Goal: Information Seeking & Learning: Check status

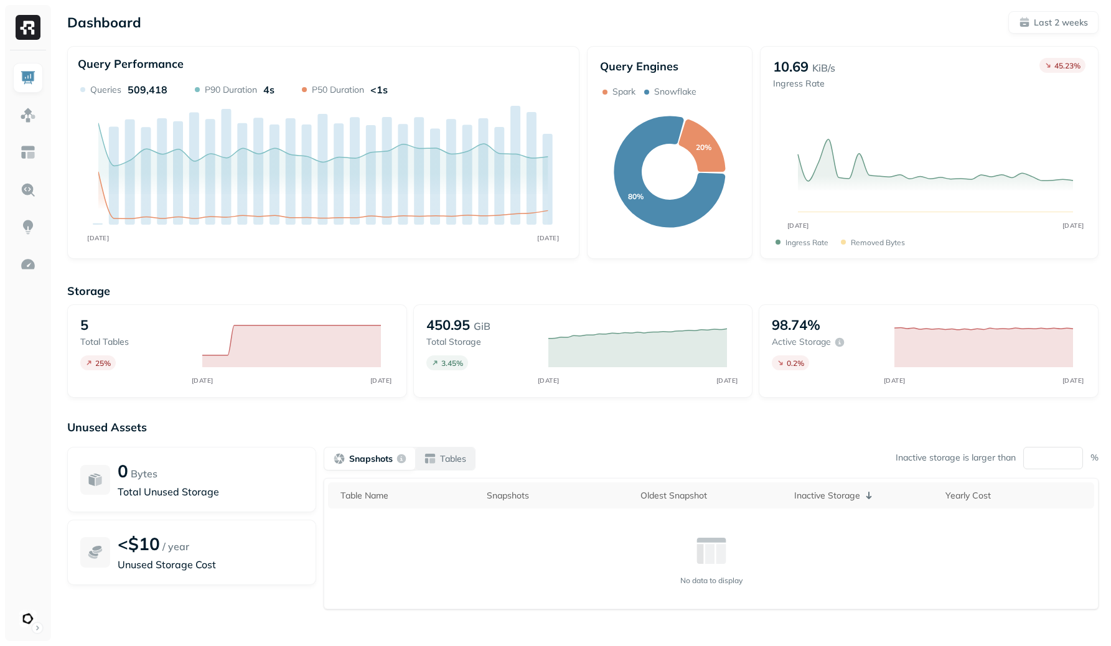
click at [457, 454] on p "Tables" at bounding box center [453, 459] width 26 height 12
click at [387, 464] on p "Snapshots" at bounding box center [370, 459] width 42 height 12
click at [1070, 20] on p "Last 2 weeks" at bounding box center [1061, 23] width 54 height 12
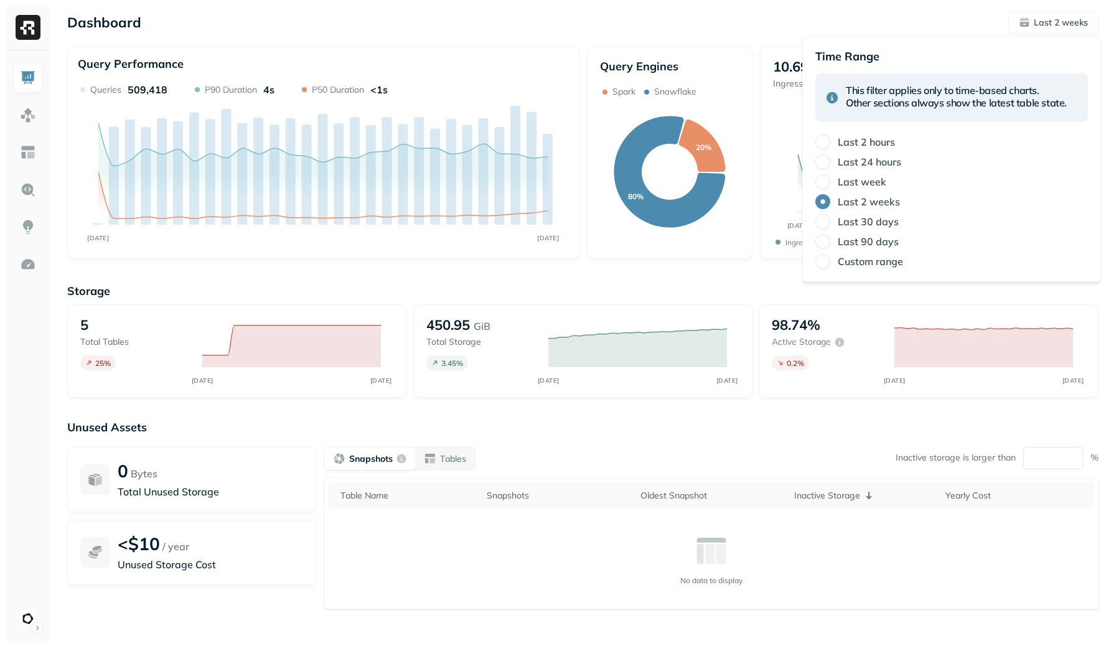
click at [842, 225] on label "Last 30 days" at bounding box center [868, 221] width 61 height 12
click at [830, 225] on button "Last 30 days" at bounding box center [822, 221] width 15 height 15
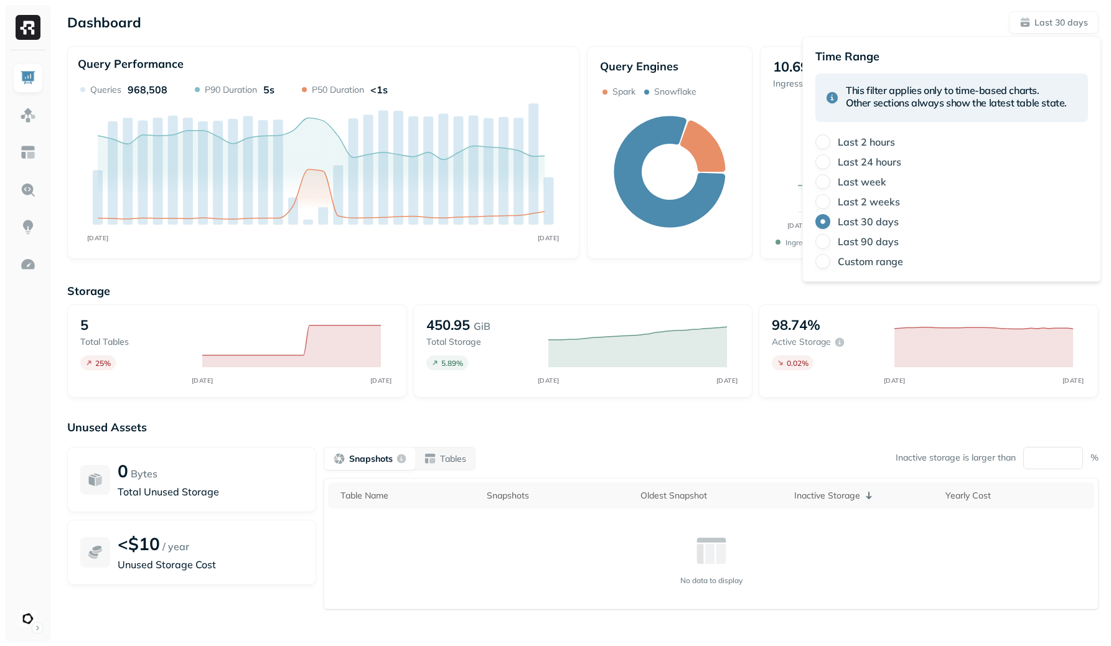
click at [695, 426] on p "Unused Assets" at bounding box center [582, 427] width 1031 height 14
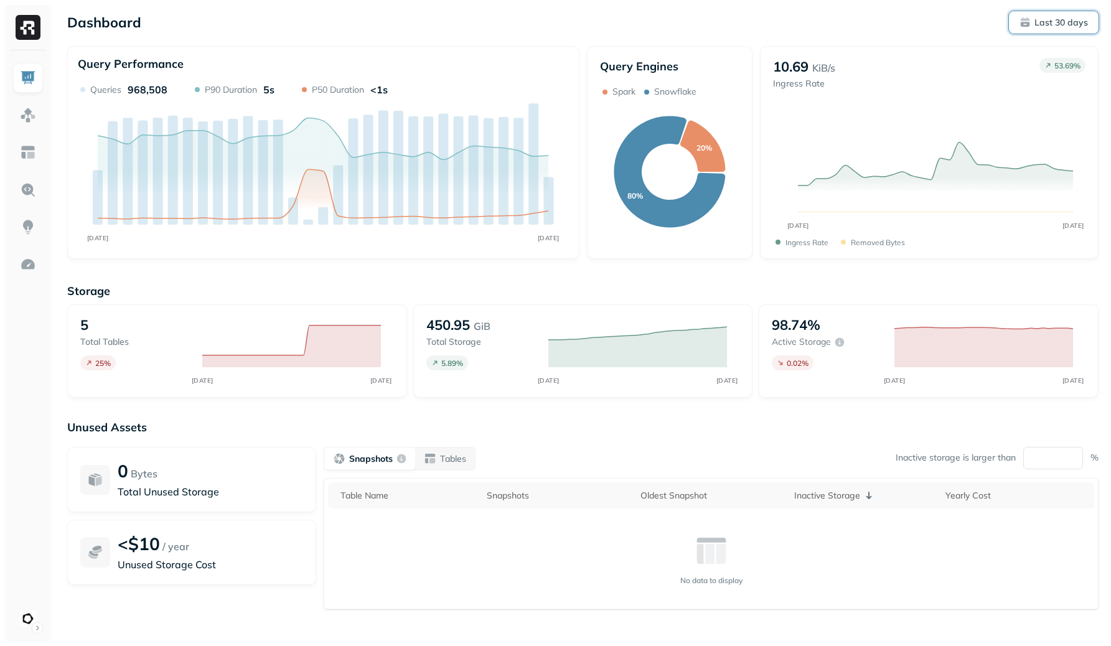
click at [1089, 16] on button "Last 30 days" at bounding box center [1054, 22] width 90 height 22
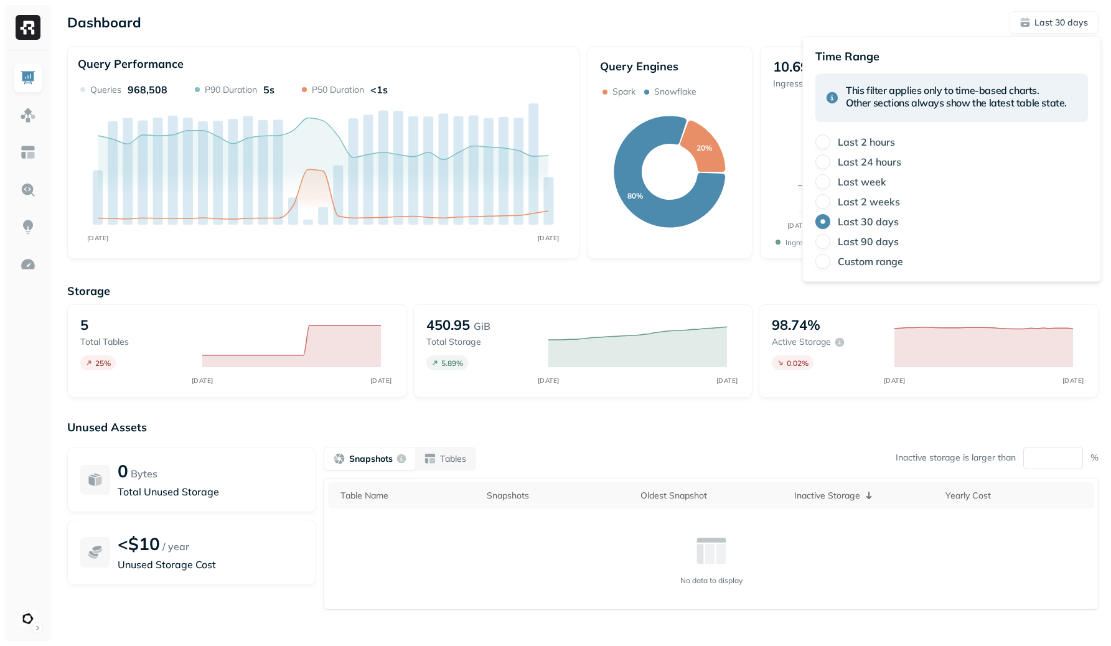
click at [882, 238] on label "Last 90 days" at bounding box center [868, 241] width 61 height 12
click at [830, 238] on button "Last 90 days" at bounding box center [822, 241] width 15 height 15
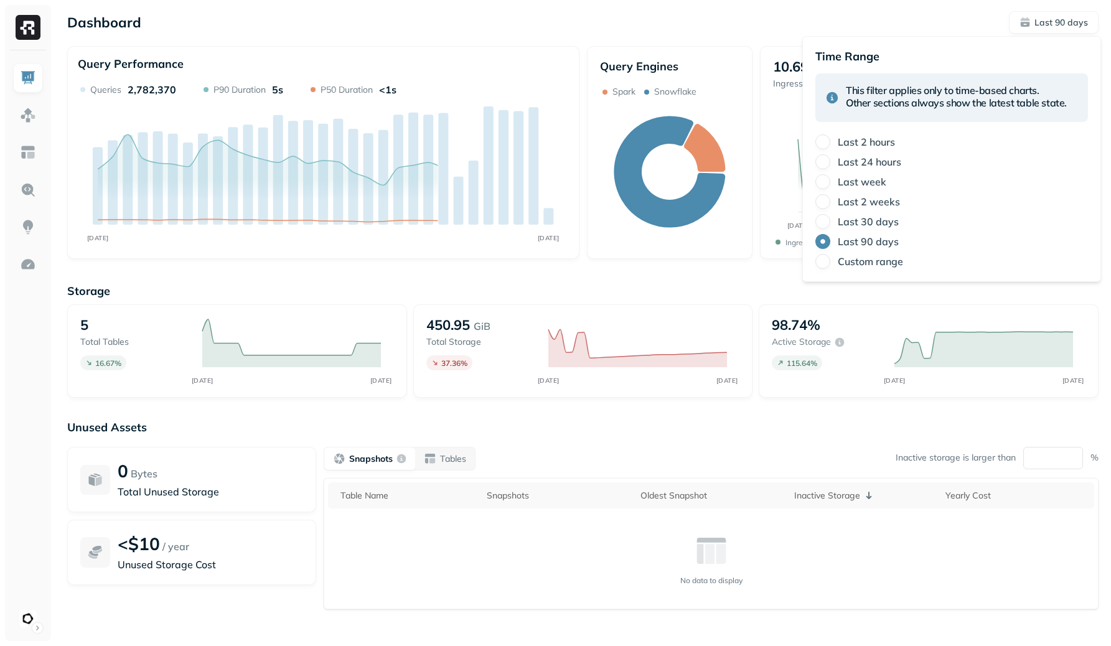
click at [889, 217] on label "Last 30 days" at bounding box center [868, 221] width 61 height 12
click at [830, 217] on button "Last 30 days" at bounding box center [822, 221] width 15 height 15
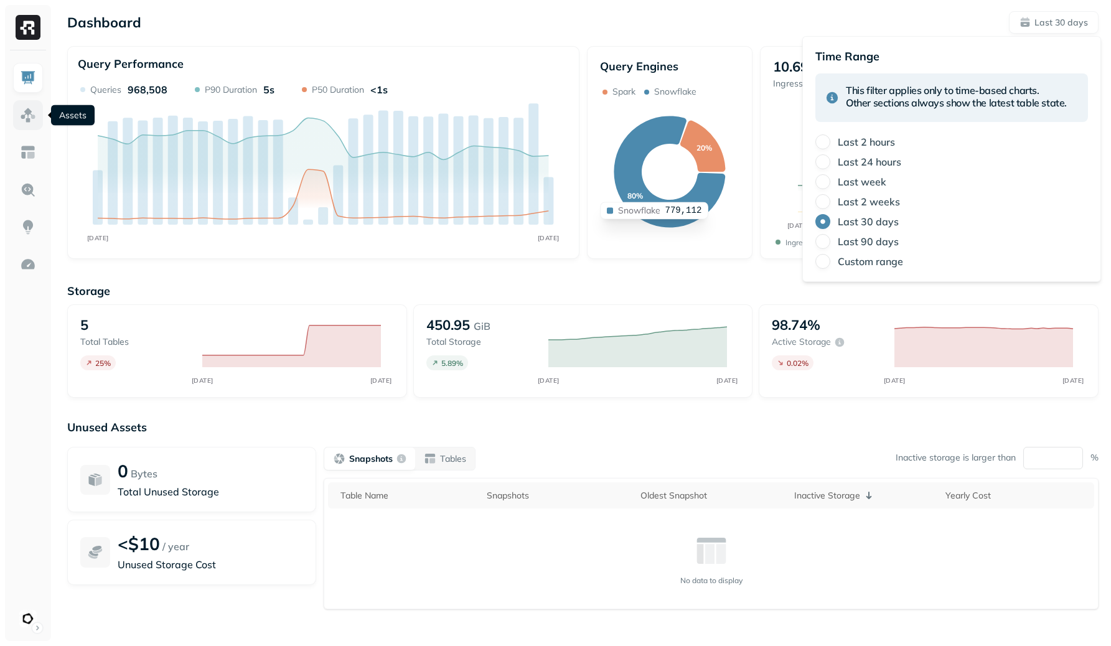
click at [26, 104] on link at bounding box center [28, 115] width 30 height 30
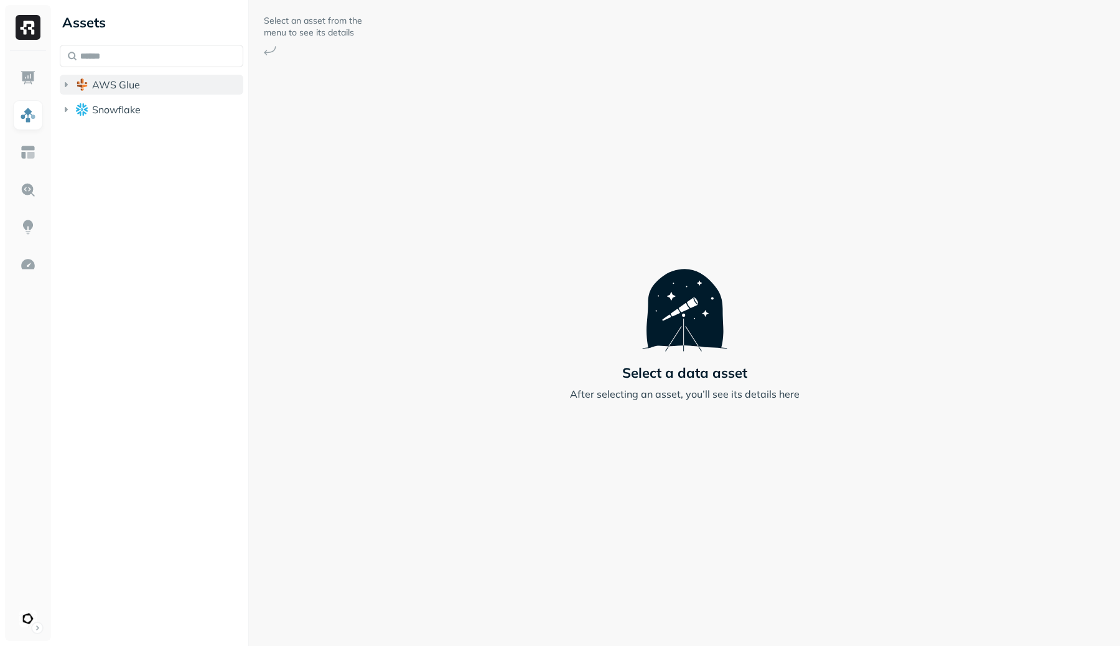
click at [167, 81] on button "AWS Glue" at bounding box center [152, 85] width 184 height 20
click at [159, 105] on button "eventflow" at bounding box center [158, 108] width 172 height 20
click at [161, 136] on button "Tables ( 5 )" at bounding box center [165, 132] width 160 height 20
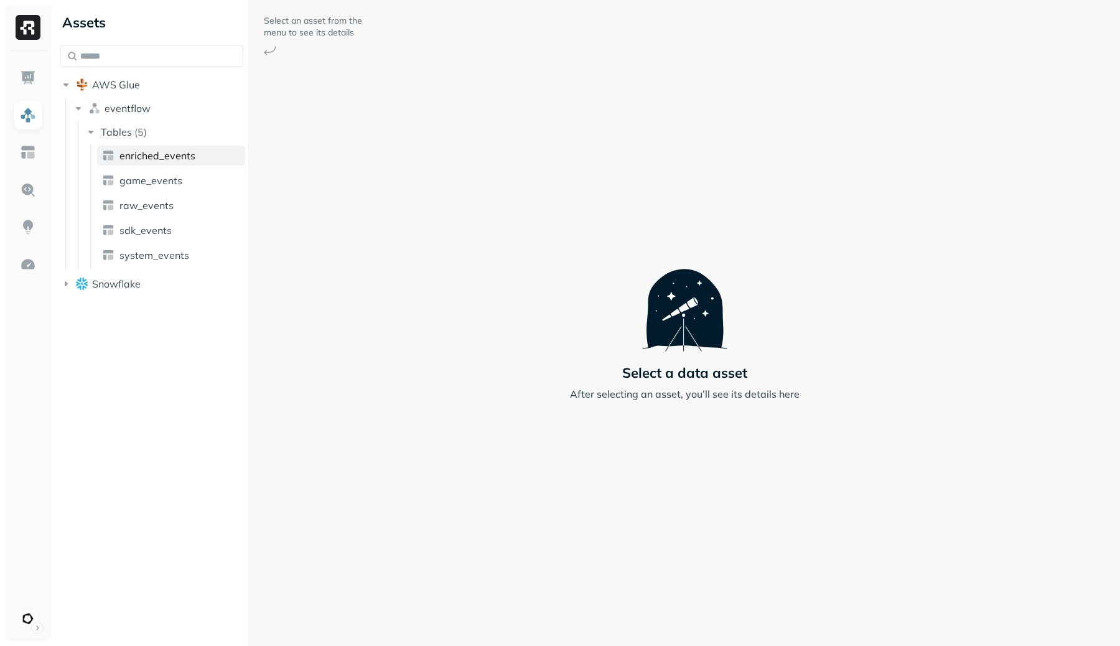
click at [164, 155] on span "enriched_events" at bounding box center [157, 155] width 76 height 12
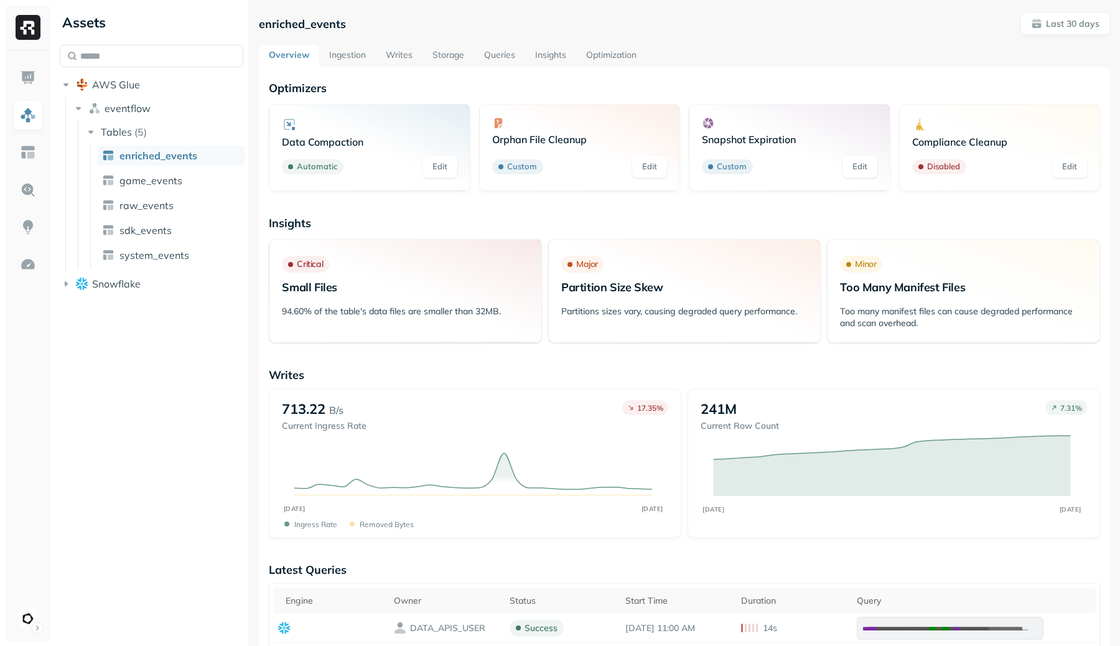
click at [384, 57] on link "Writes" at bounding box center [399, 56] width 47 height 22
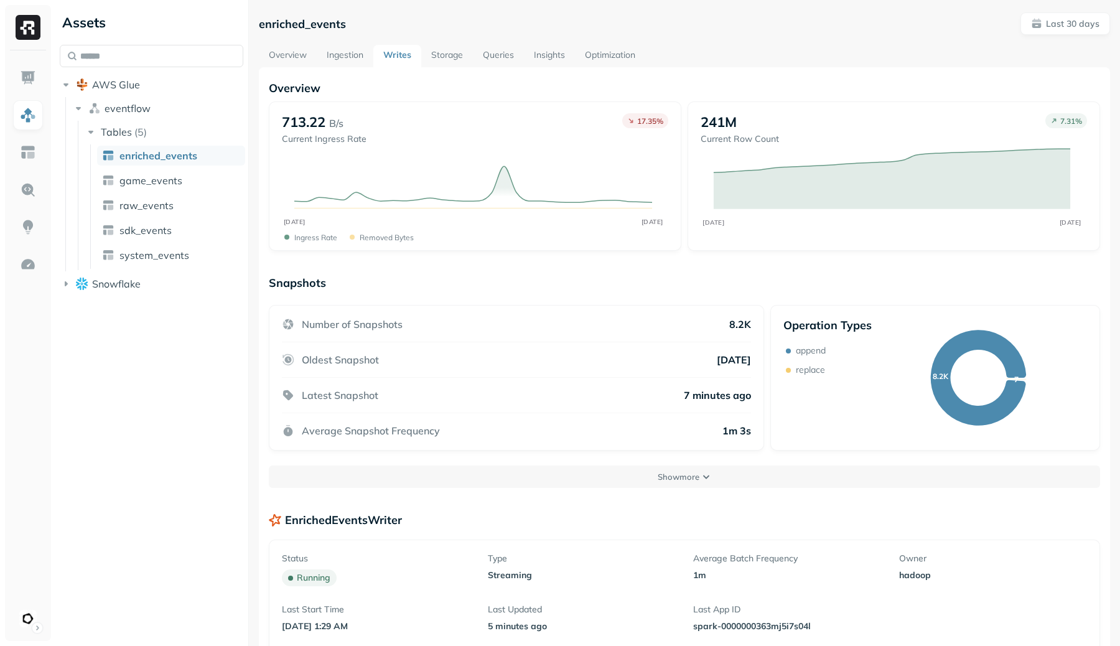
scroll to position [218, 0]
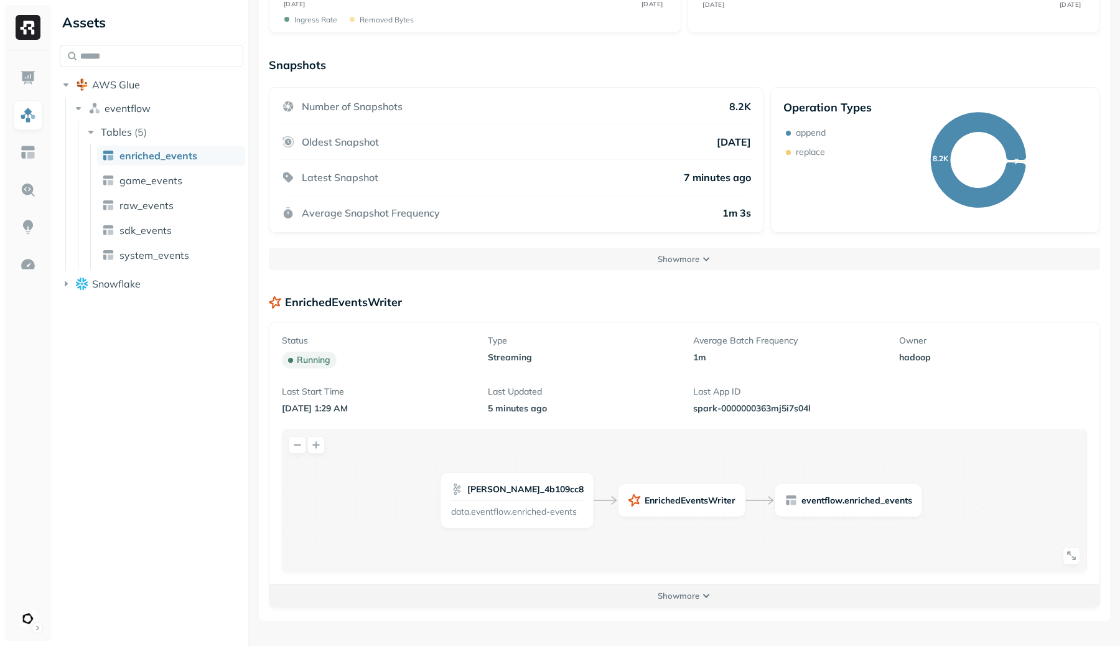
click at [700, 591] on button "Show more" at bounding box center [684, 595] width 830 height 22
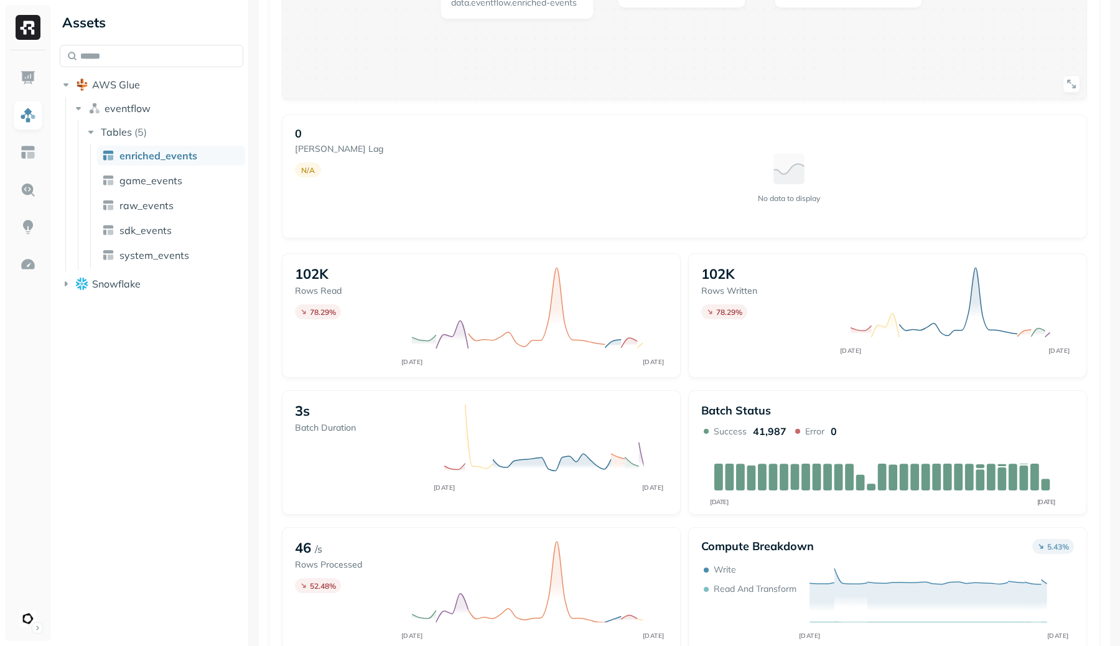
scroll to position [807, 0]
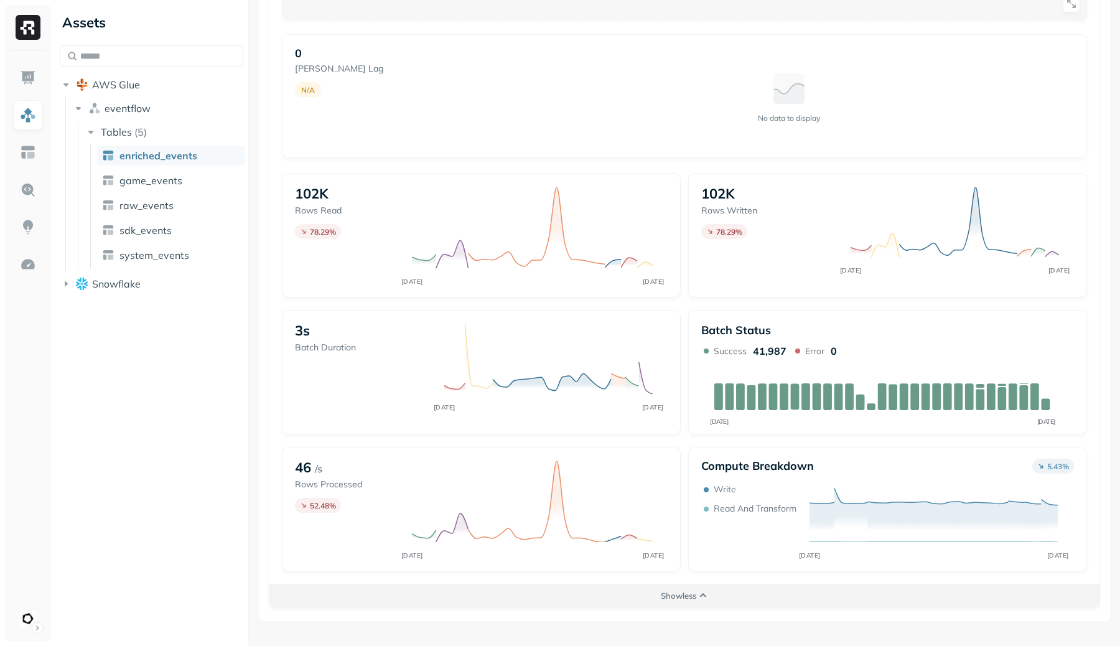
click at [701, 589] on button "Show less" at bounding box center [684, 595] width 830 height 22
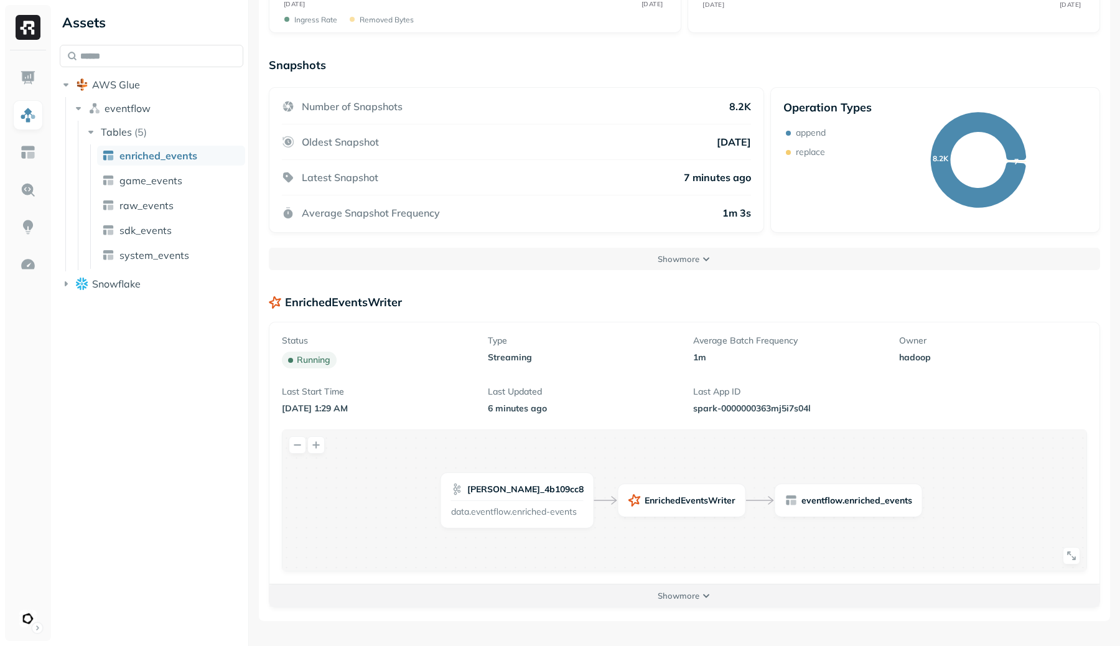
click at [685, 601] on p "Show more" at bounding box center [679, 596] width 42 height 12
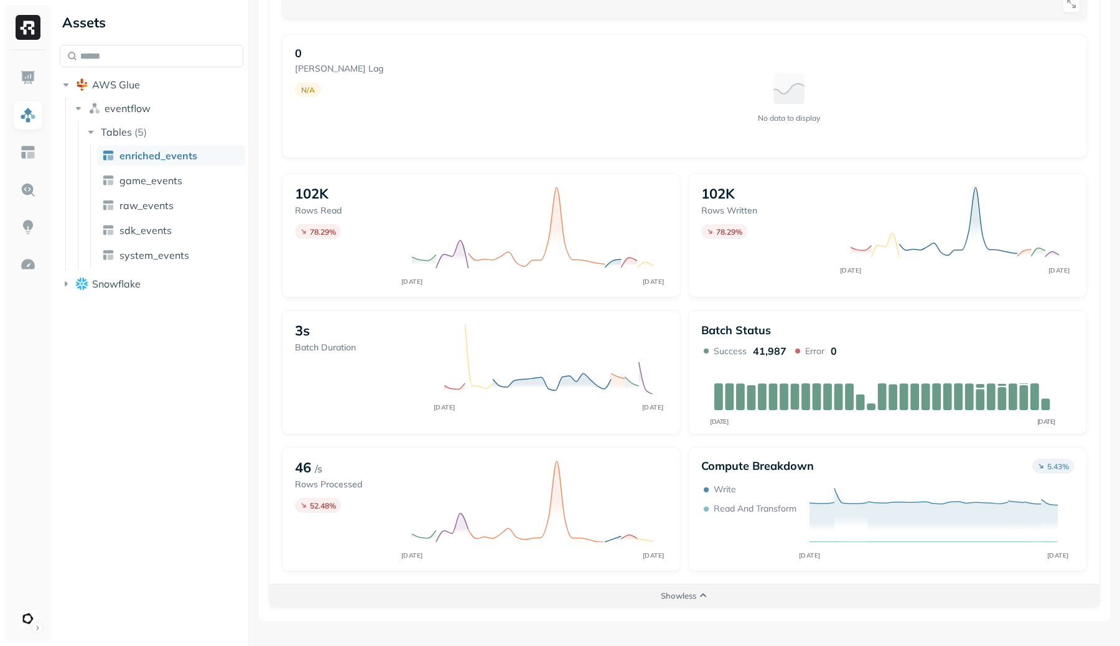
click at [670, 596] on p "Show less" at bounding box center [678, 596] width 35 height 12
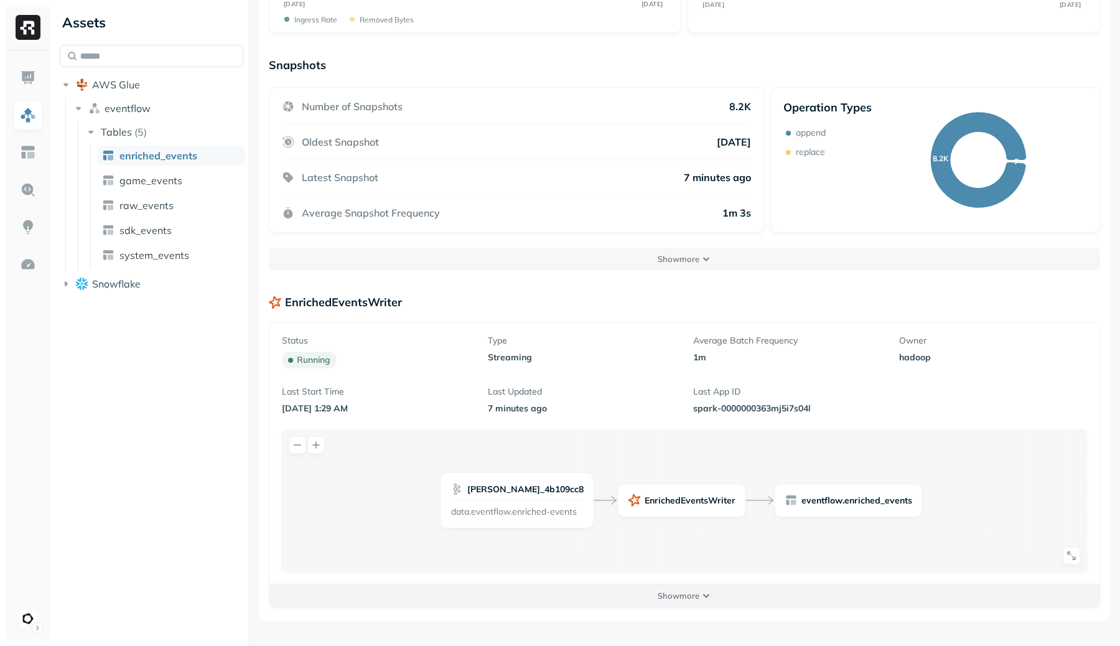
click at [707, 604] on button "Show more" at bounding box center [684, 595] width 830 height 22
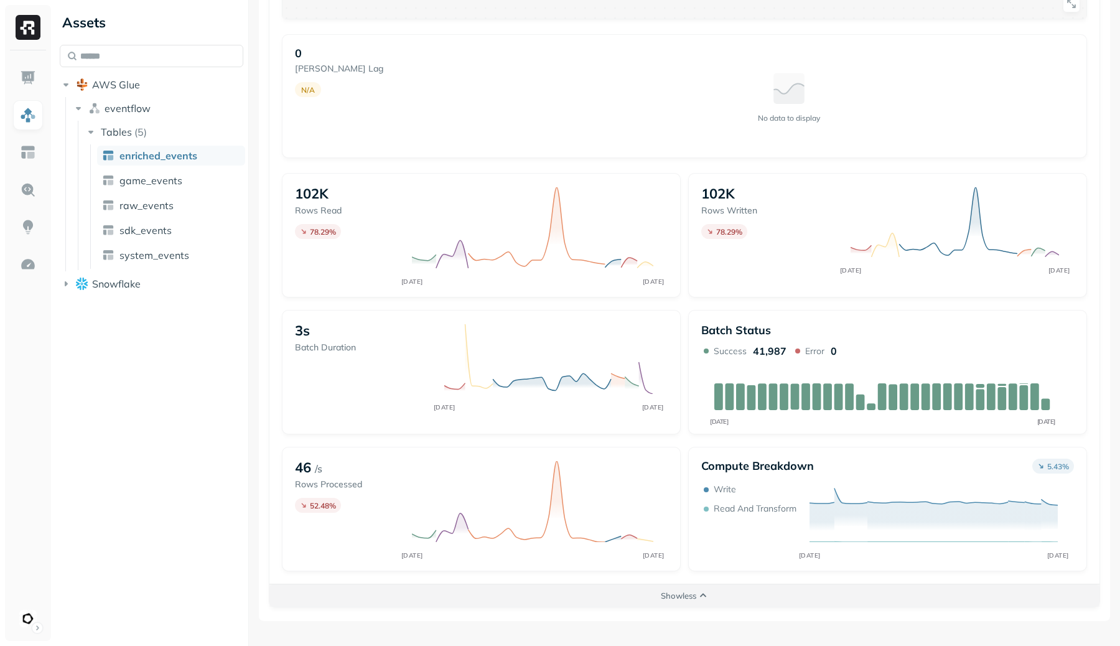
click at [694, 589] on button "Show less" at bounding box center [684, 595] width 830 height 22
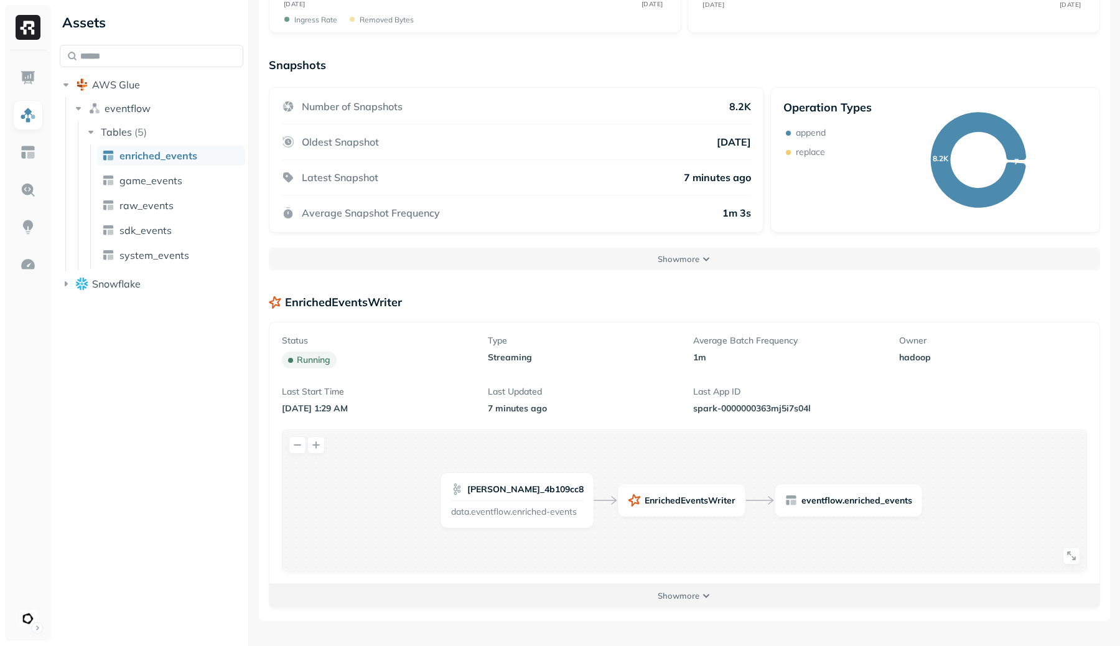
click at [719, 594] on button "Show more" at bounding box center [684, 595] width 830 height 22
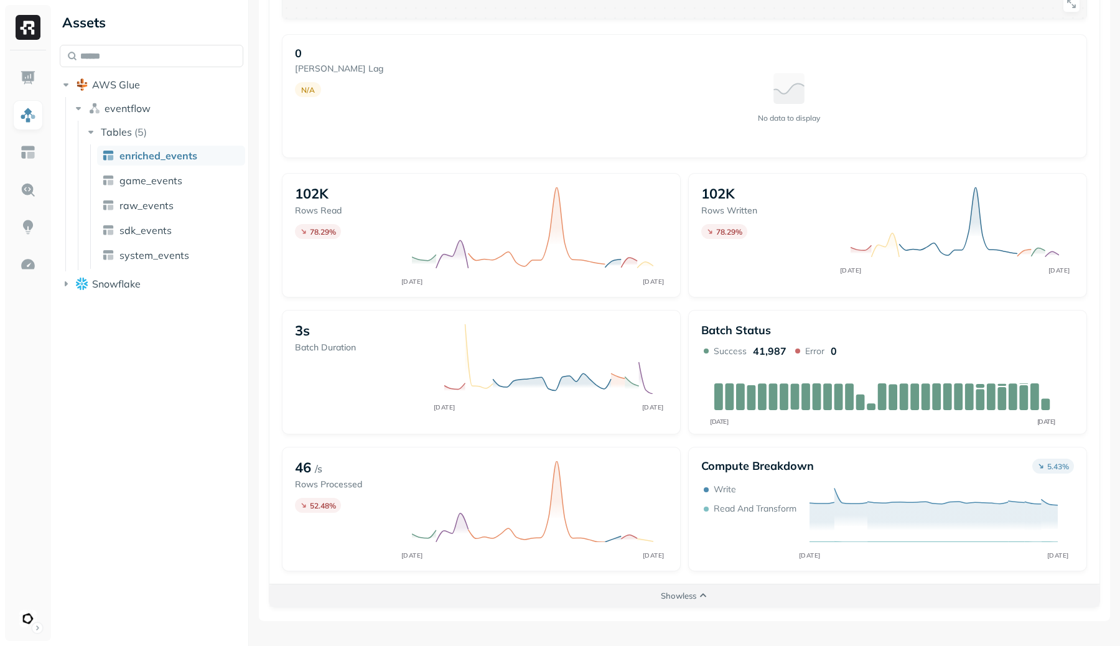
click at [706, 606] on button "Show less" at bounding box center [684, 595] width 830 height 22
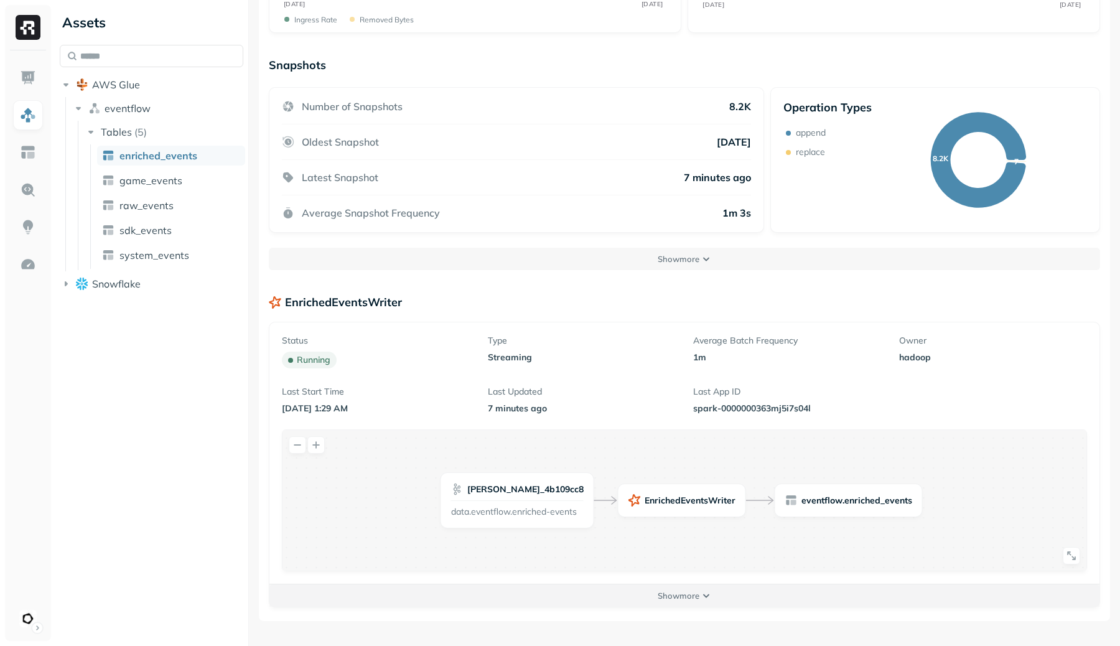
click at [711, 597] on button "Show more" at bounding box center [684, 595] width 830 height 22
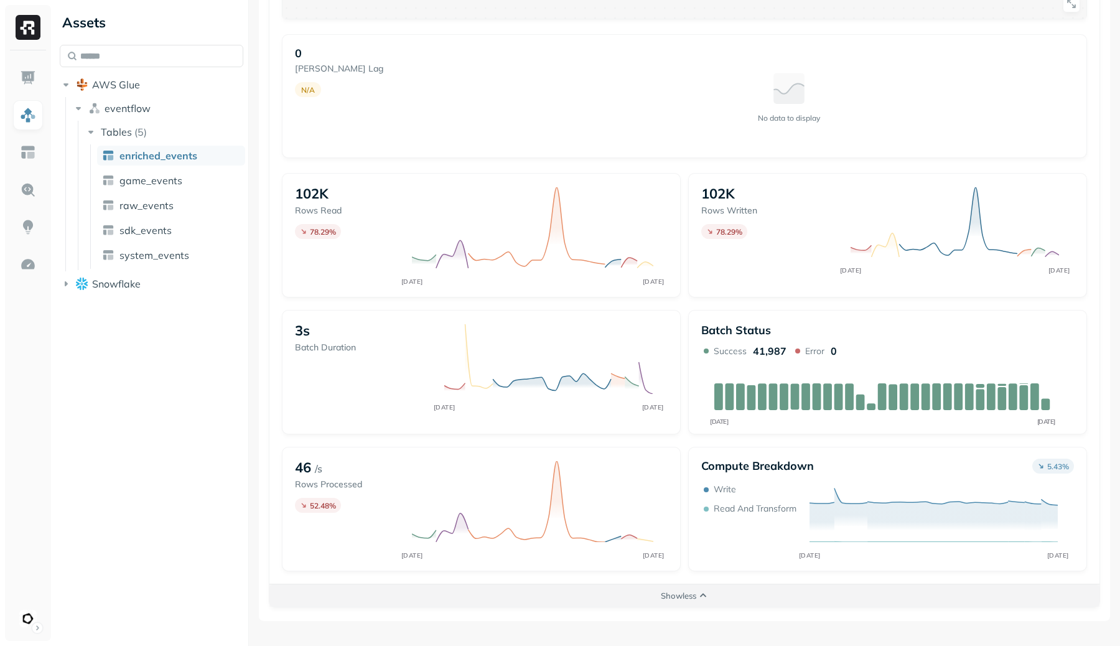
click at [699, 601] on button "Show less" at bounding box center [684, 595] width 830 height 22
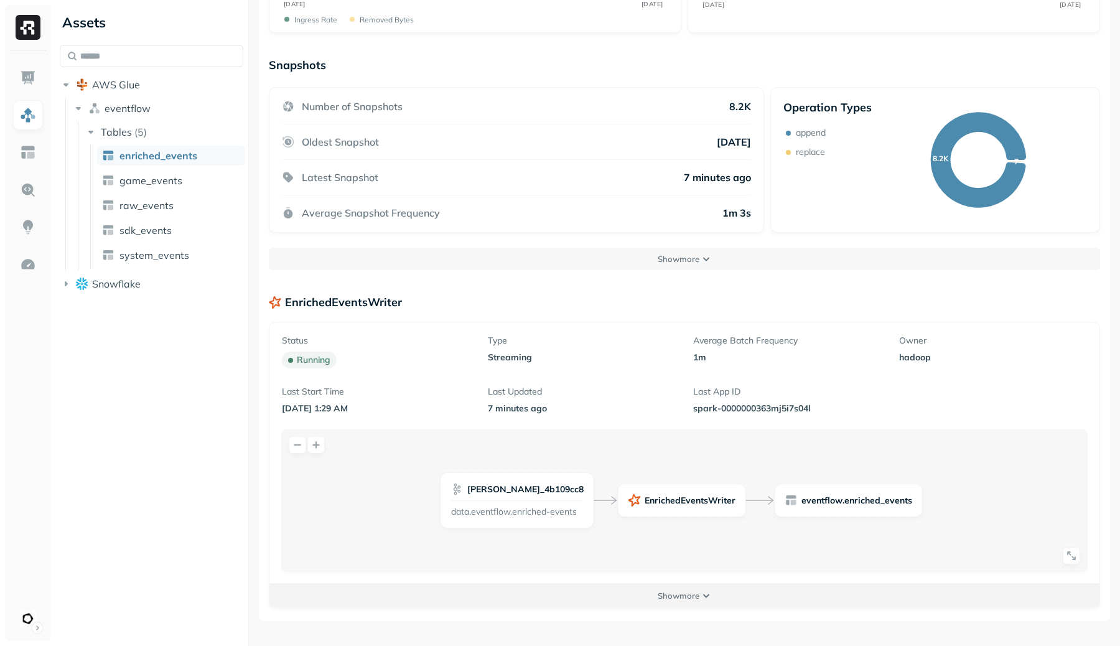
click at [701, 597] on button "Show more" at bounding box center [684, 595] width 830 height 22
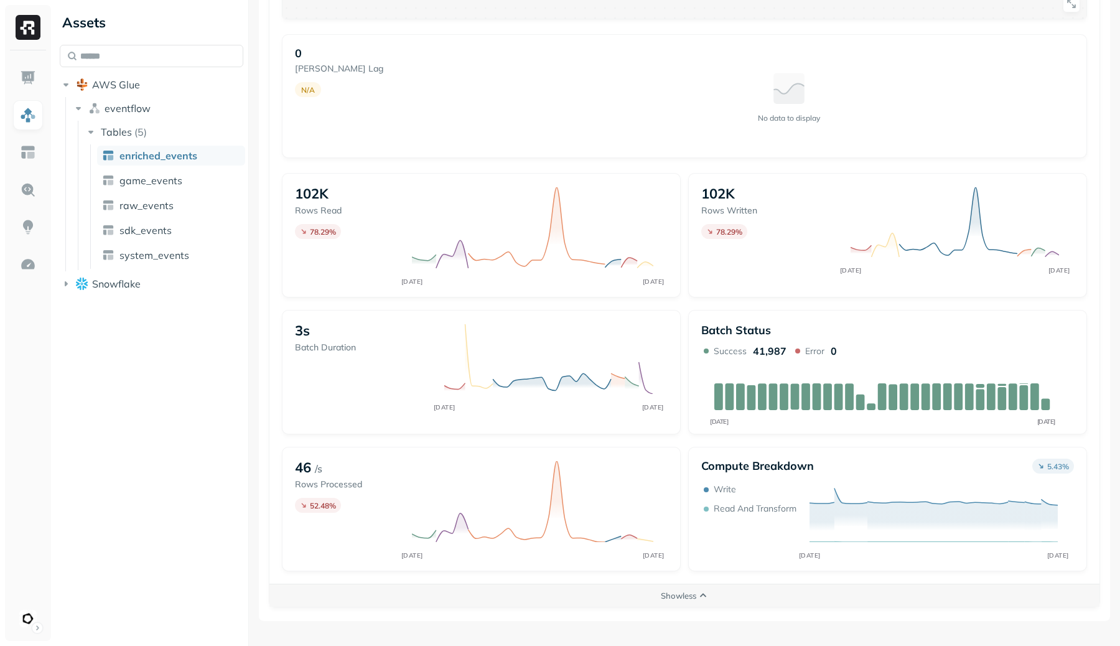
click at [696, 601] on button "Show less" at bounding box center [684, 595] width 830 height 22
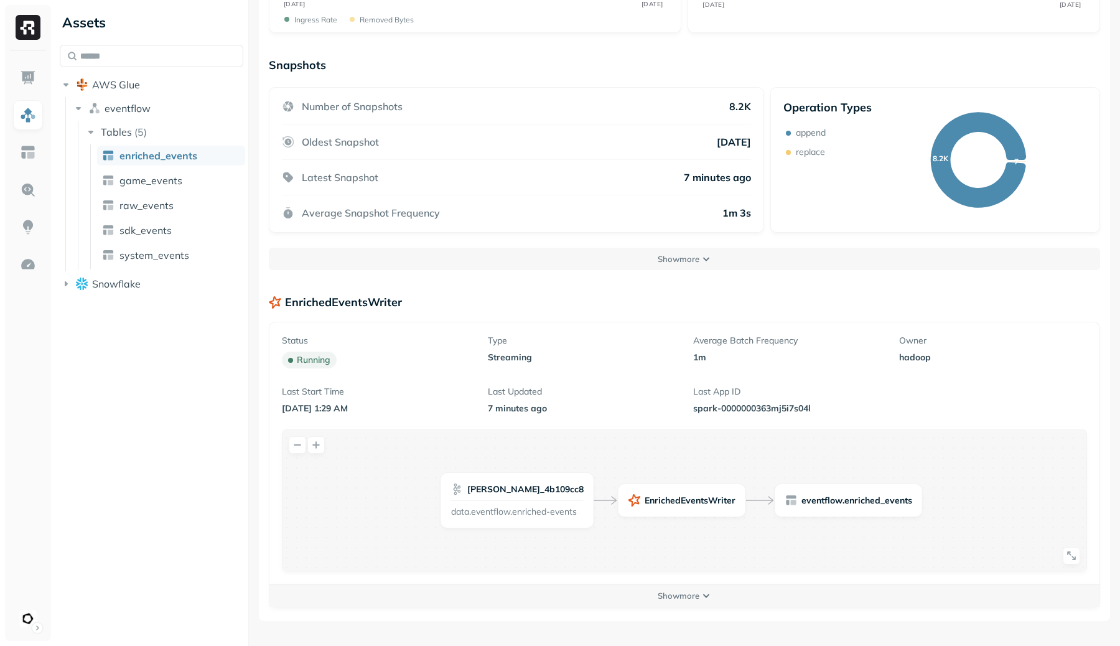
click at [696, 601] on p "Show more" at bounding box center [679, 596] width 42 height 12
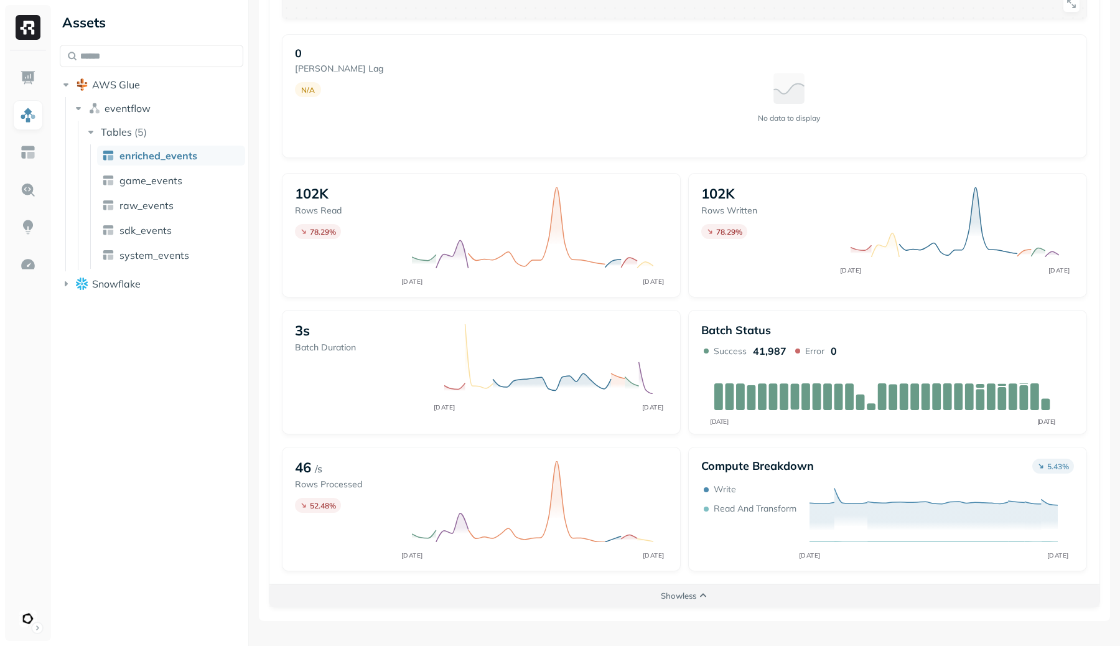
click at [696, 599] on button "Show less" at bounding box center [684, 595] width 830 height 22
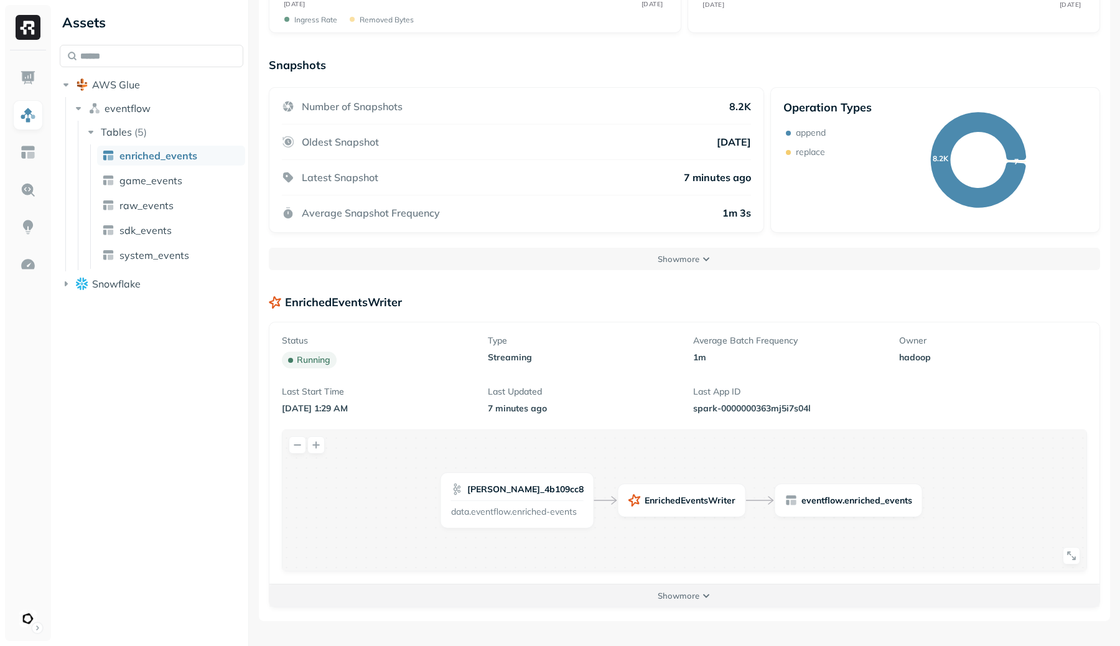
click at [696, 602] on button "Show more" at bounding box center [684, 595] width 830 height 22
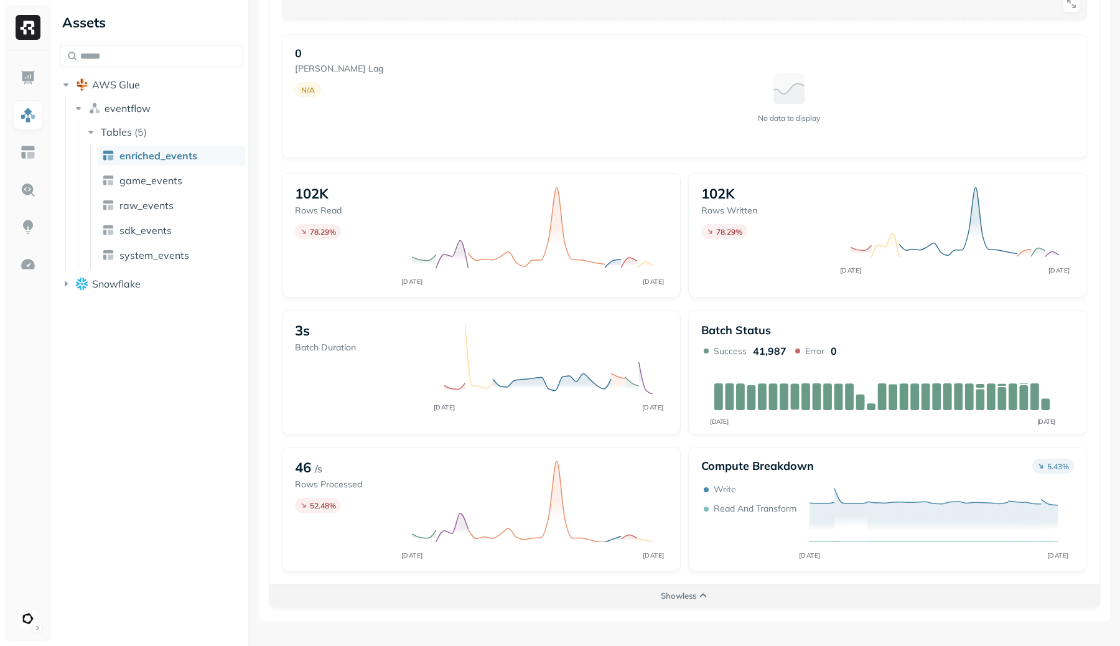
click at [696, 602] on button "Show less" at bounding box center [684, 595] width 830 height 22
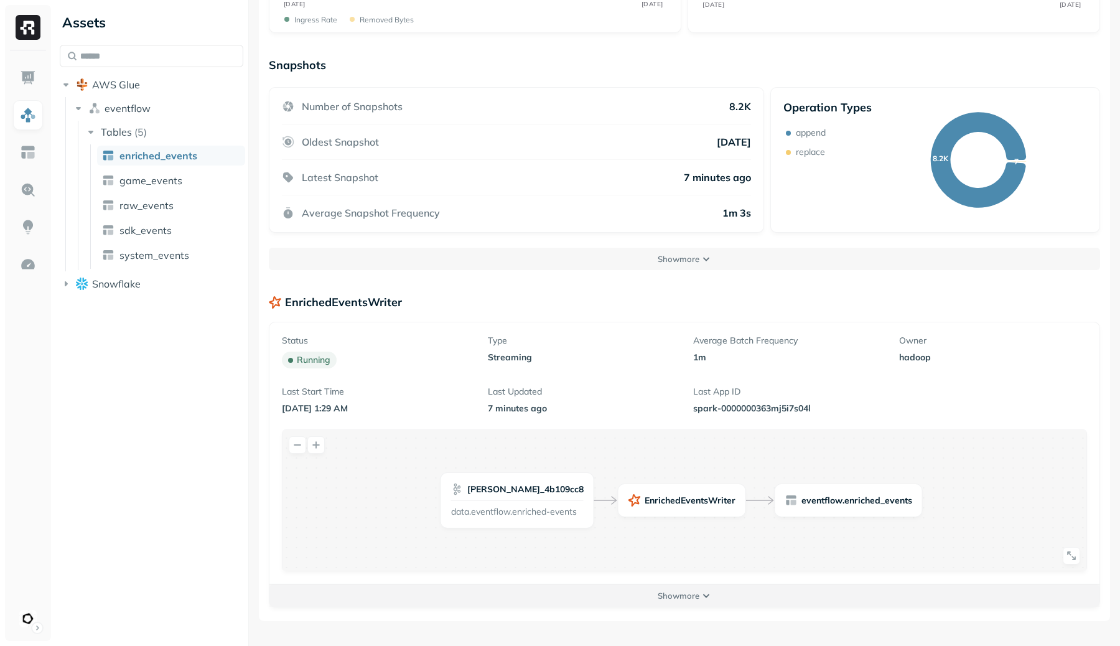
click at [696, 602] on button "Show more" at bounding box center [684, 595] width 830 height 22
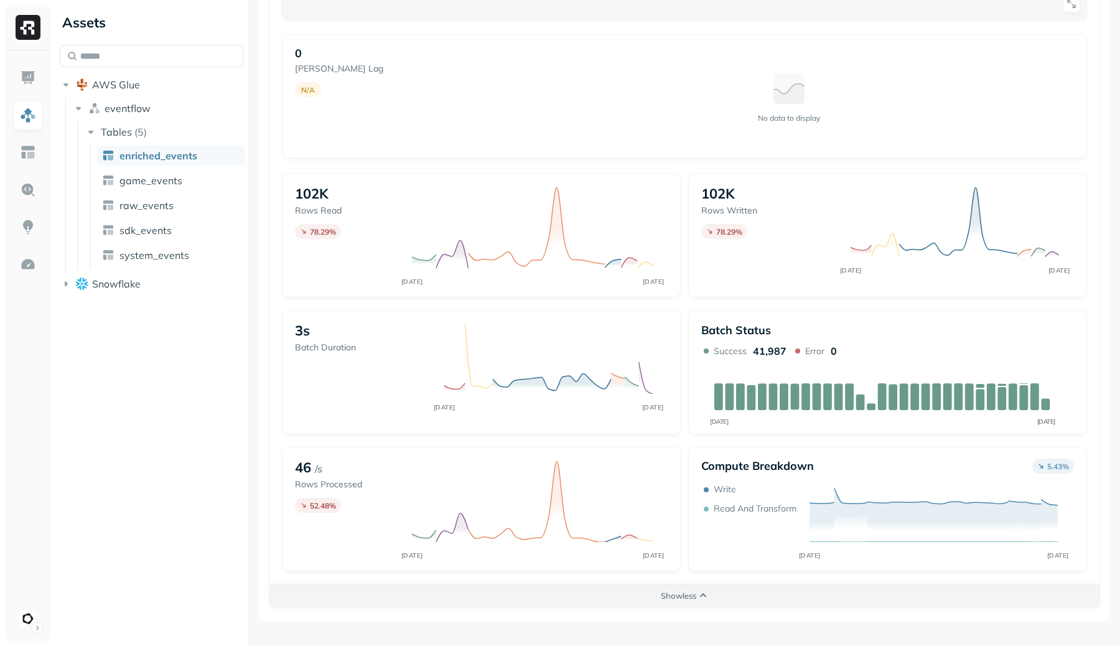
click at [697, 601] on button "Show less" at bounding box center [684, 595] width 830 height 22
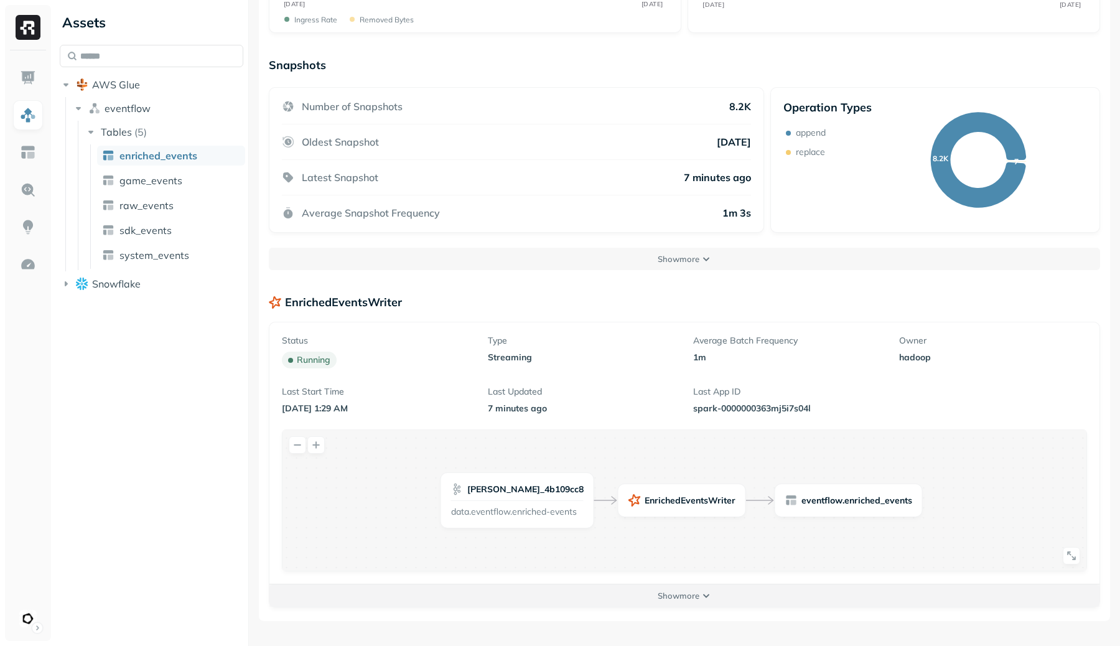
click at [697, 601] on button "Show more" at bounding box center [684, 595] width 830 height 22
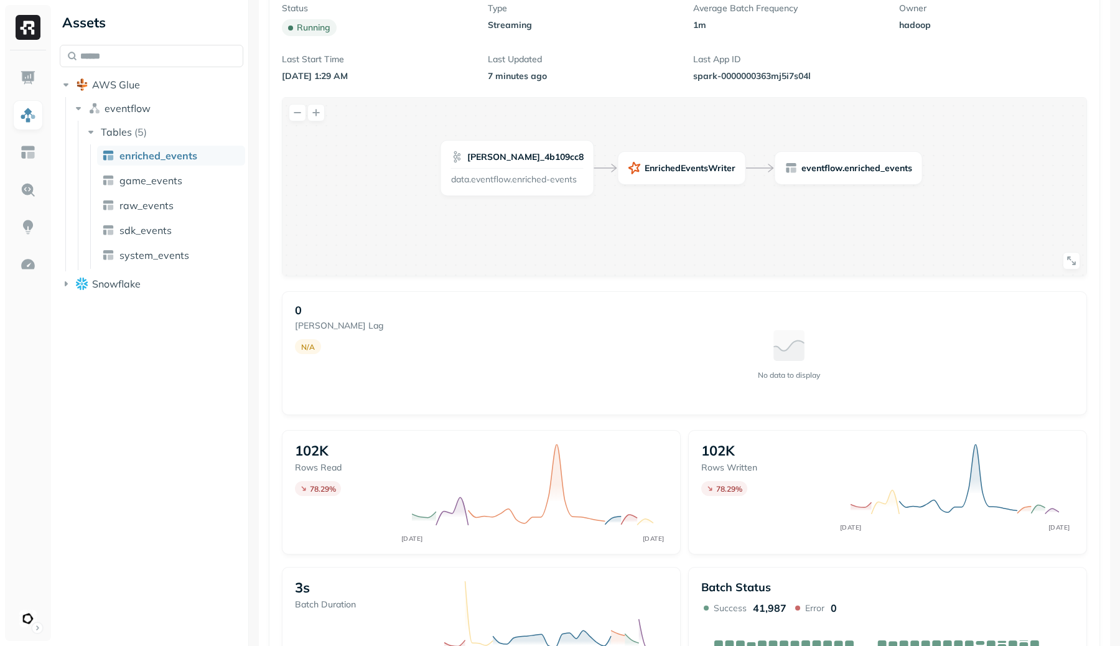
scroll to position [553, 0]
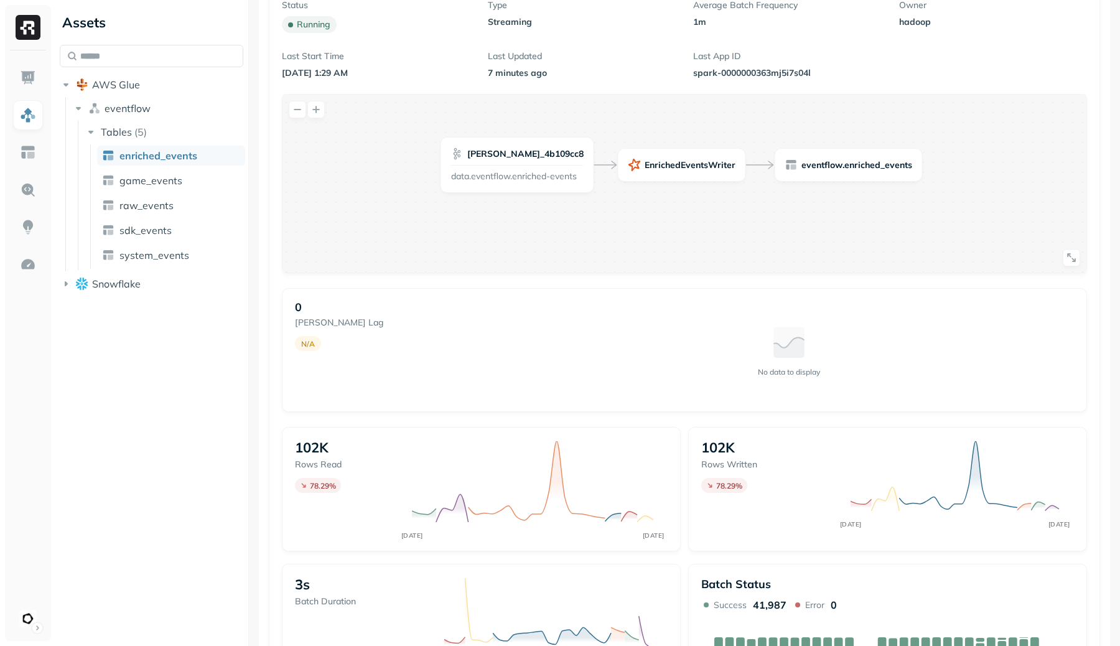
click at [1067, 256] on icon at bounding box center [1071, 257] width 9 height 9
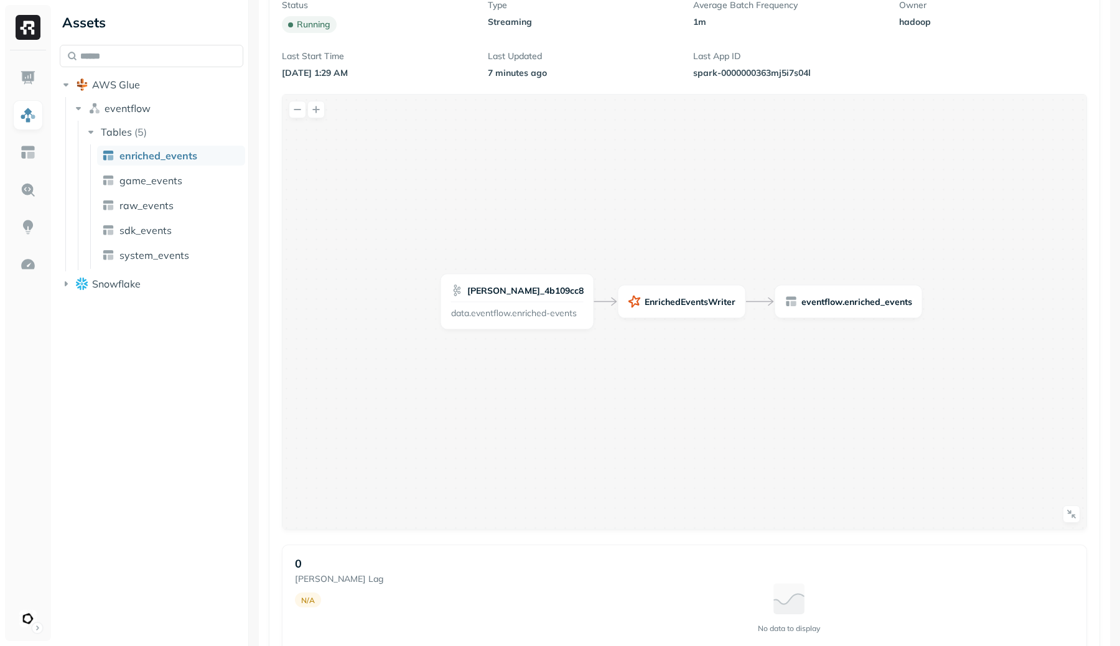
click at [1067, 512] on icon at bounding box center [1072, 514] width 10 height 10
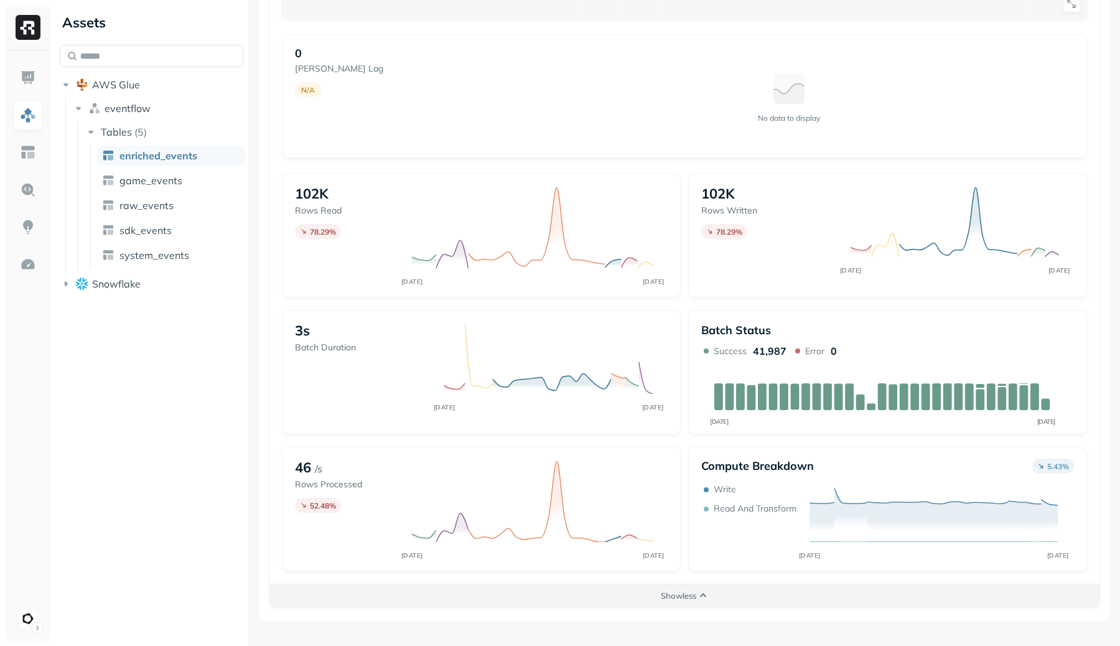
click at [726, 596] on button "Show less" at bounding box center [684, 595] width 830 height 22
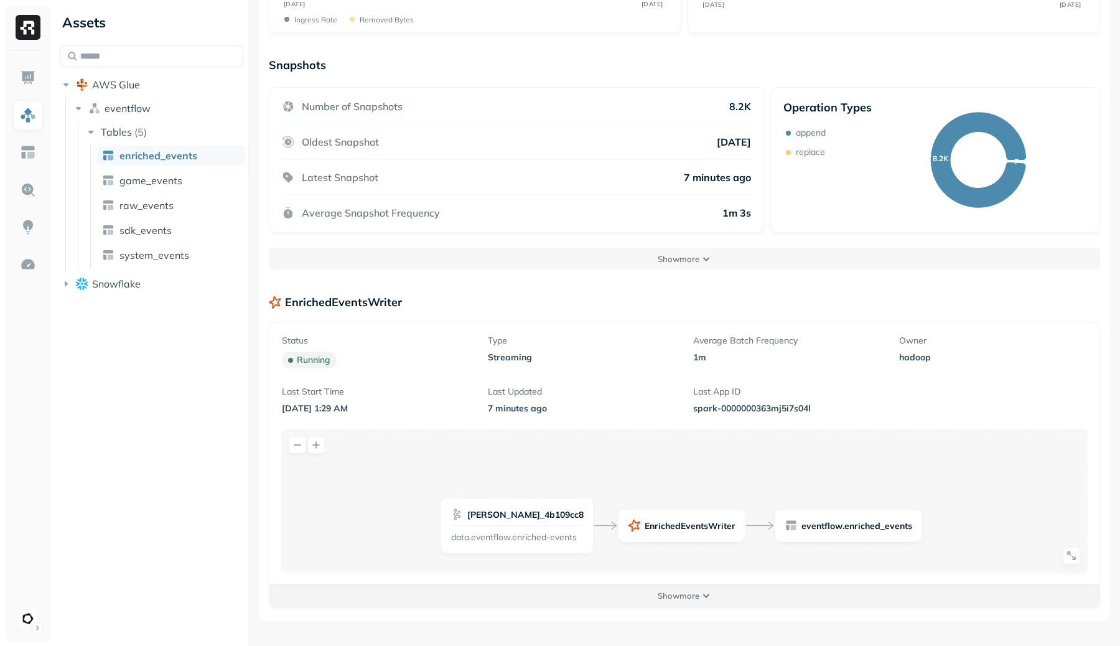
click at [726, 596] on button "Show more" at bounding box center [684, 595] width 830 height 22
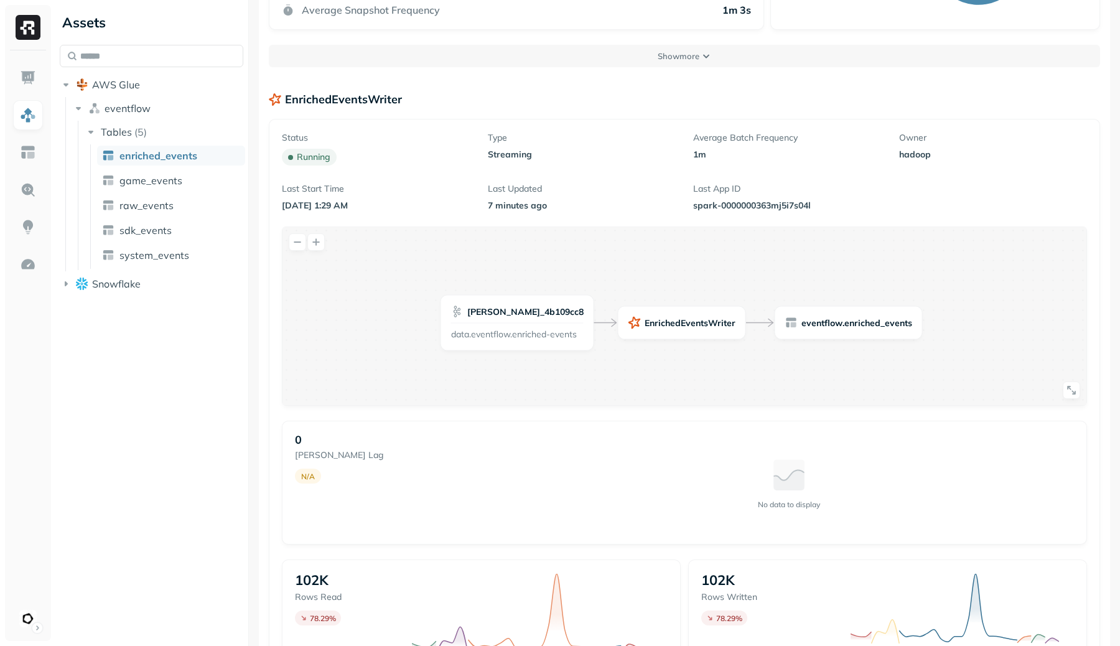
scroll to position [807, 0]
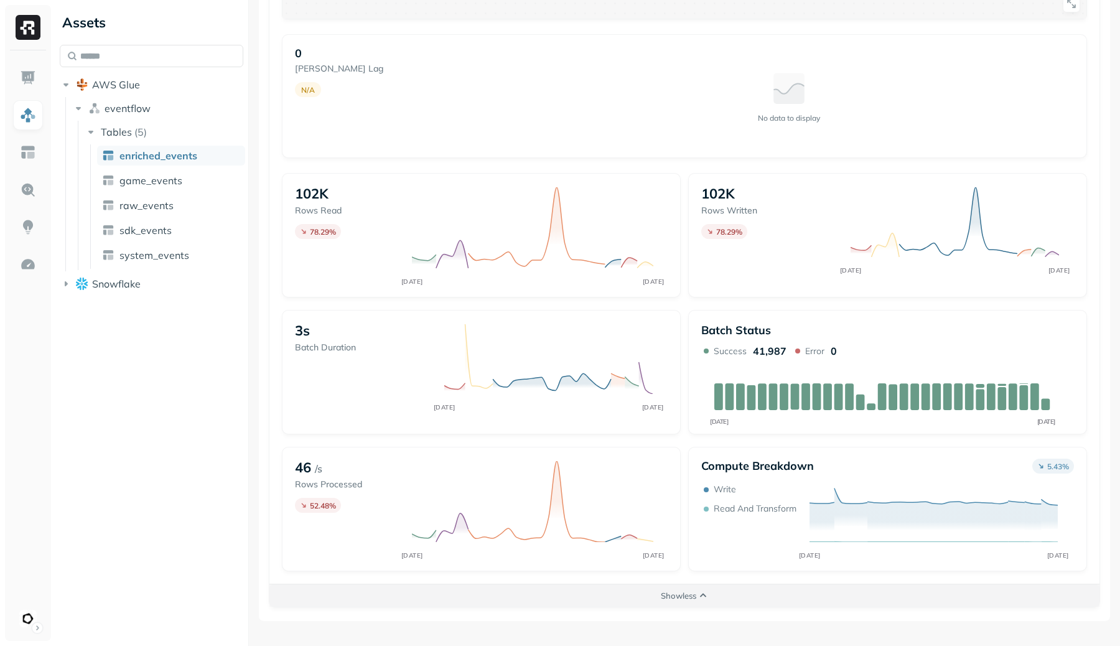
click at [729, 598] on button "Show less" at bounding box center [684, 595] width 830 height 22
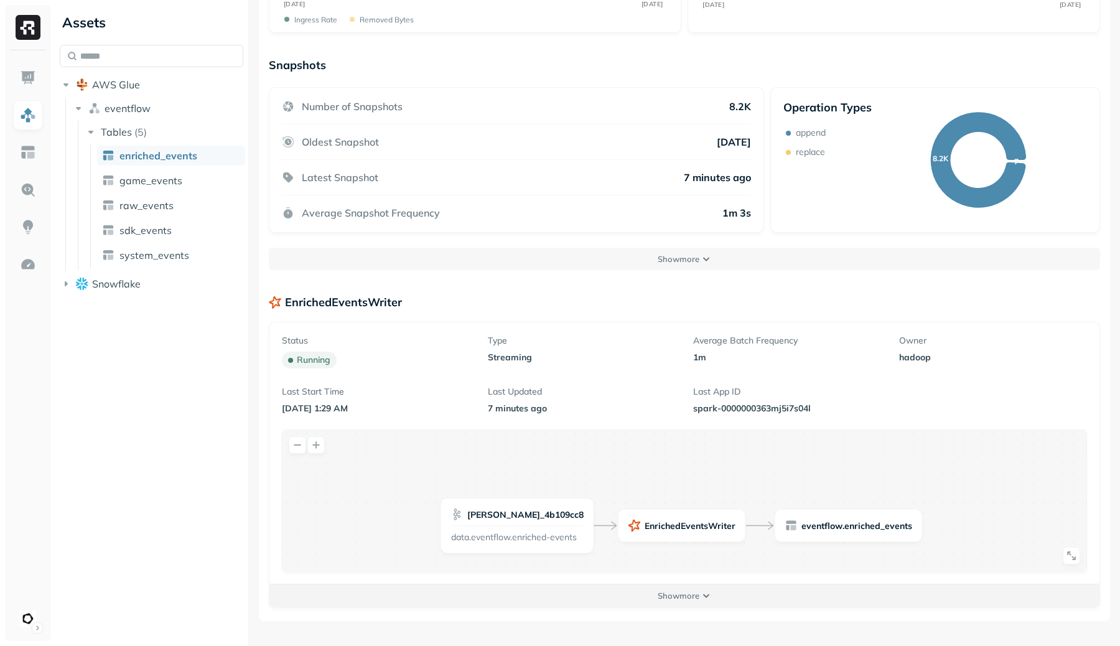
click at [729, 589] on button "Show more" at bounding box center [684, 595] width 830 height 22
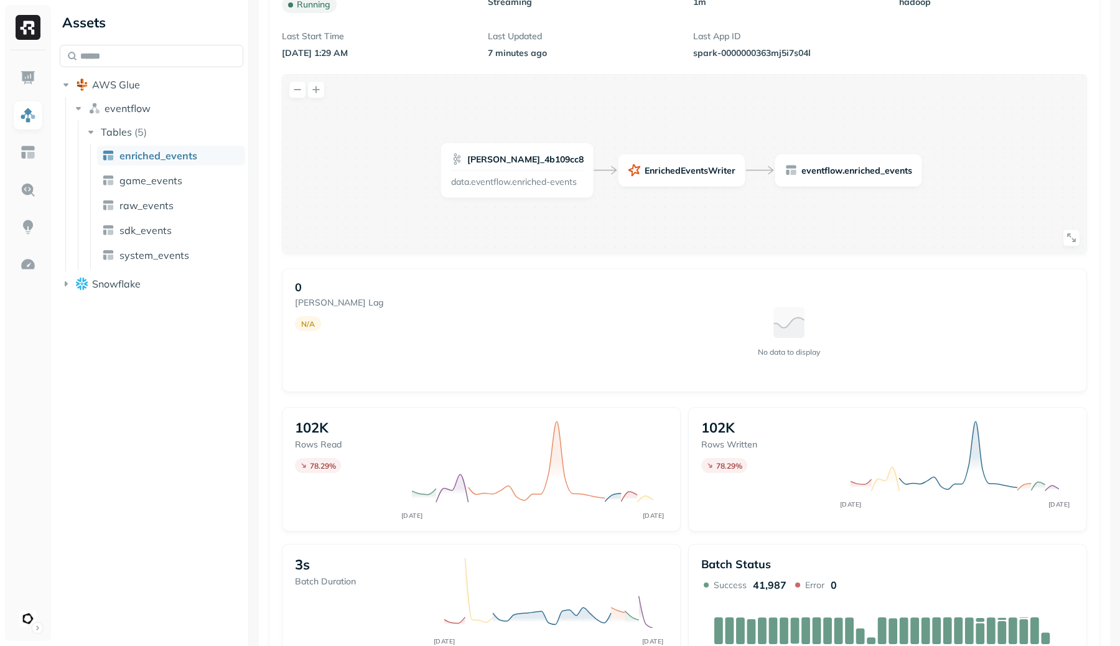
scroll to position [807, 0]
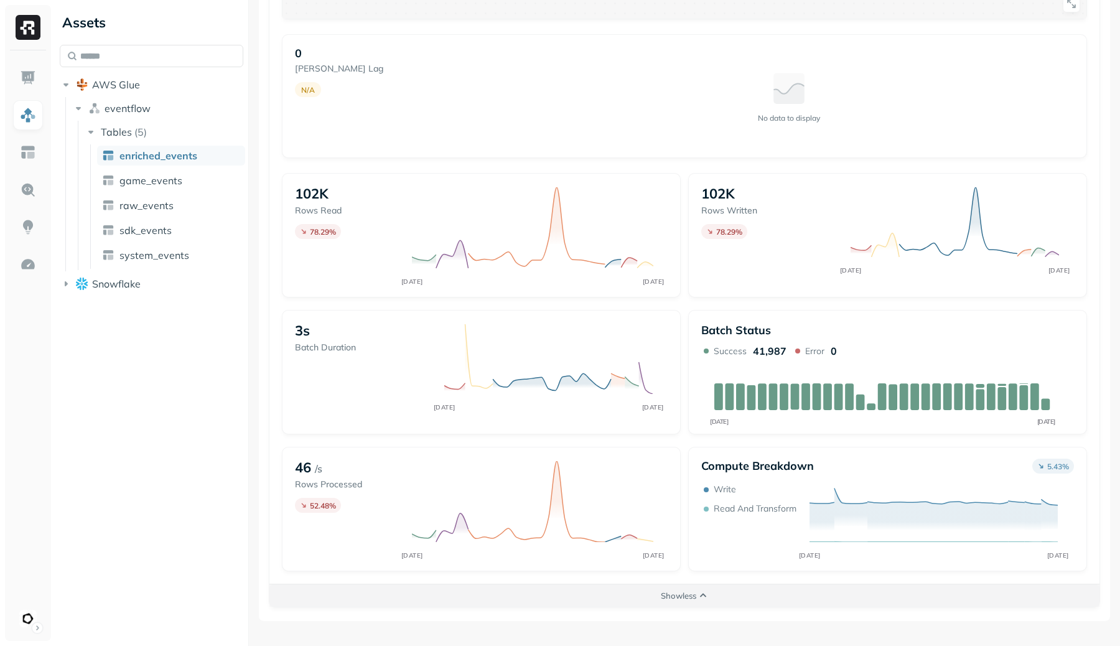
click at [687, 597] on p "Show less" at bounding box center [678, 596] width 35 height 12
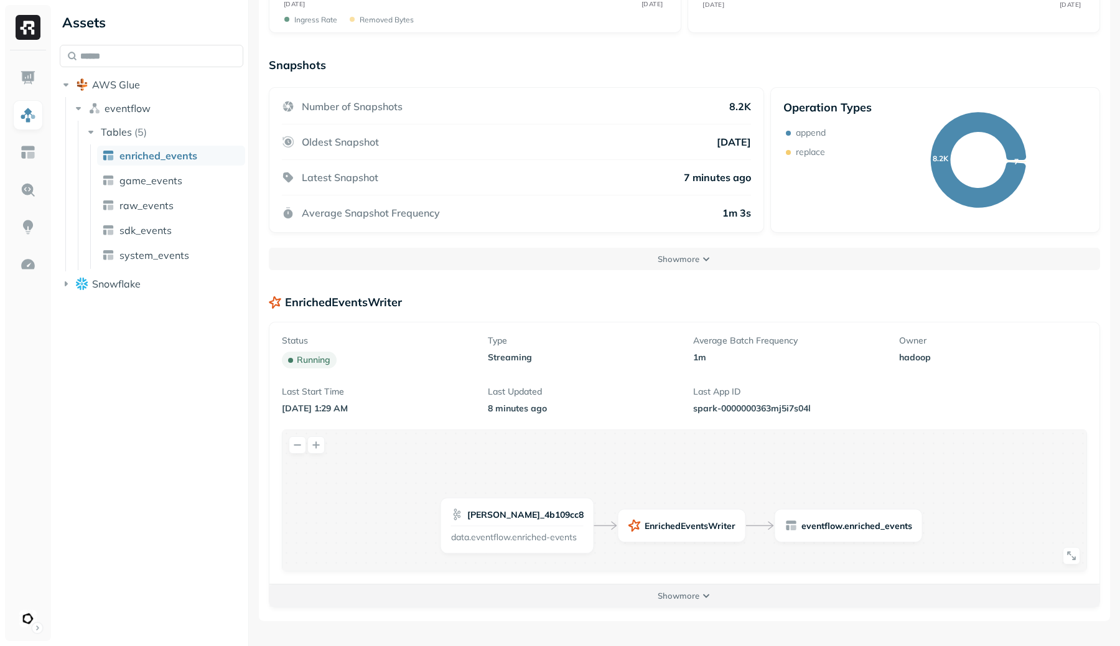
click at [697, 594] on button "Show more" at bounding box center [684, 595] width 830 height 22
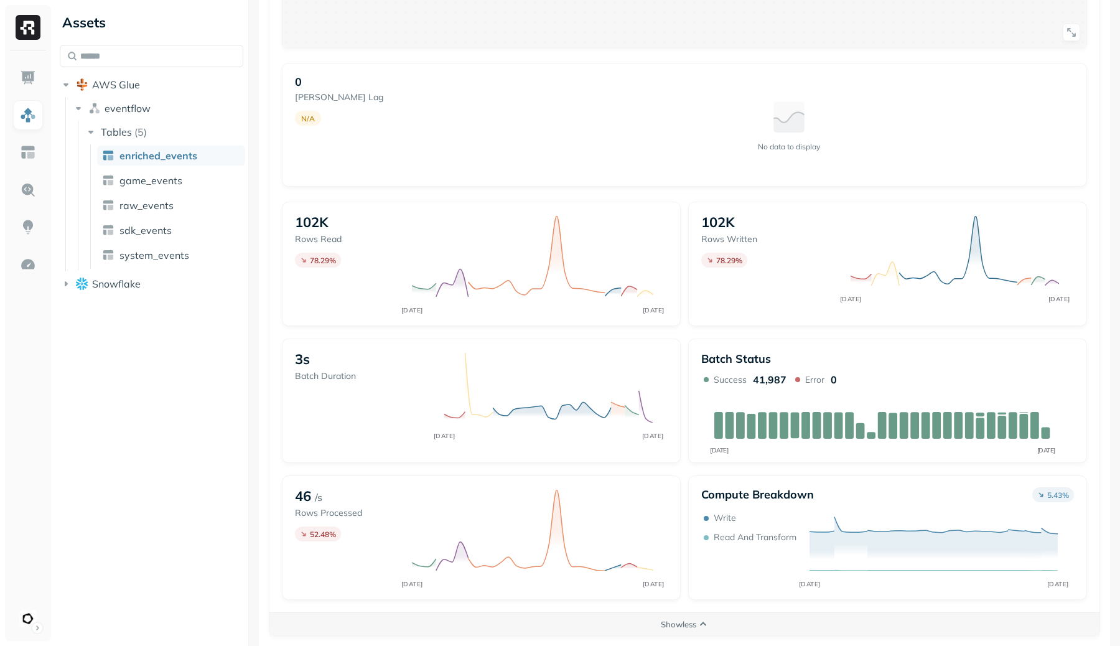
scroll to position [771, 0]
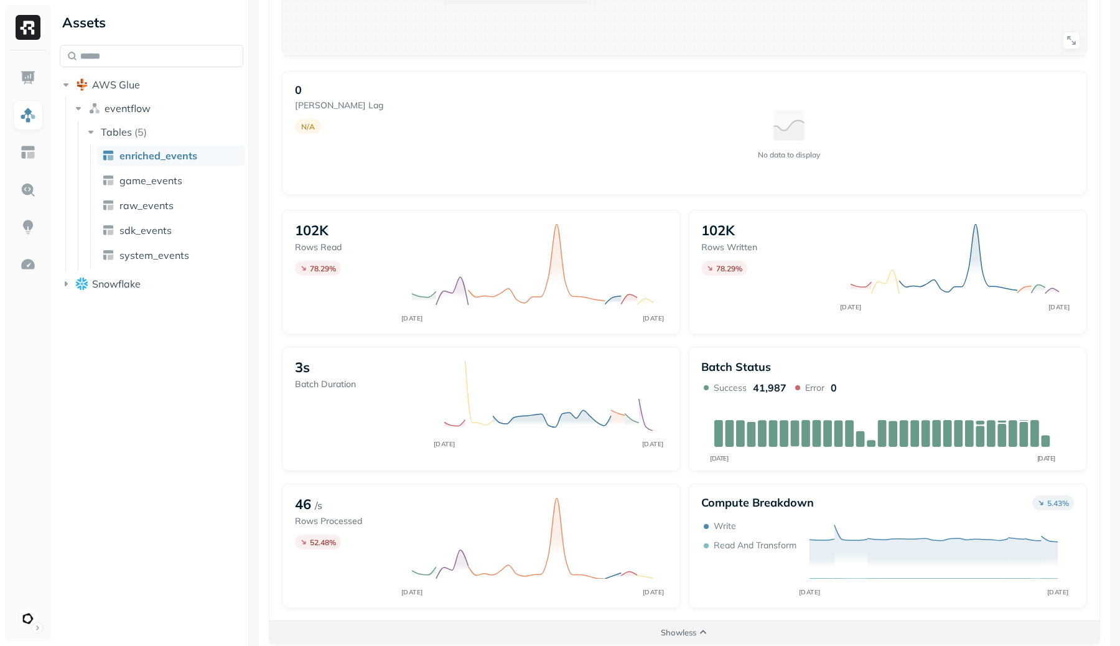
click at [716, 633] on button "Show less" at bounding box center [684, 632] width 830 height 22
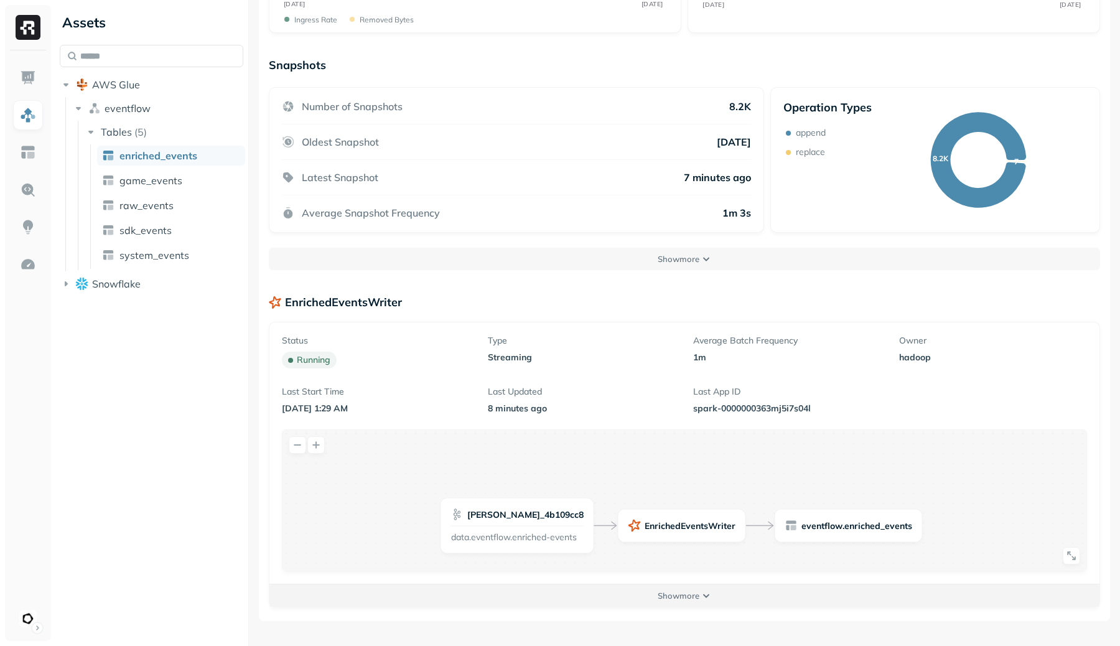
click at [722, 599] on button "Show more" at bounding box center [684, 595] width 830 height 22
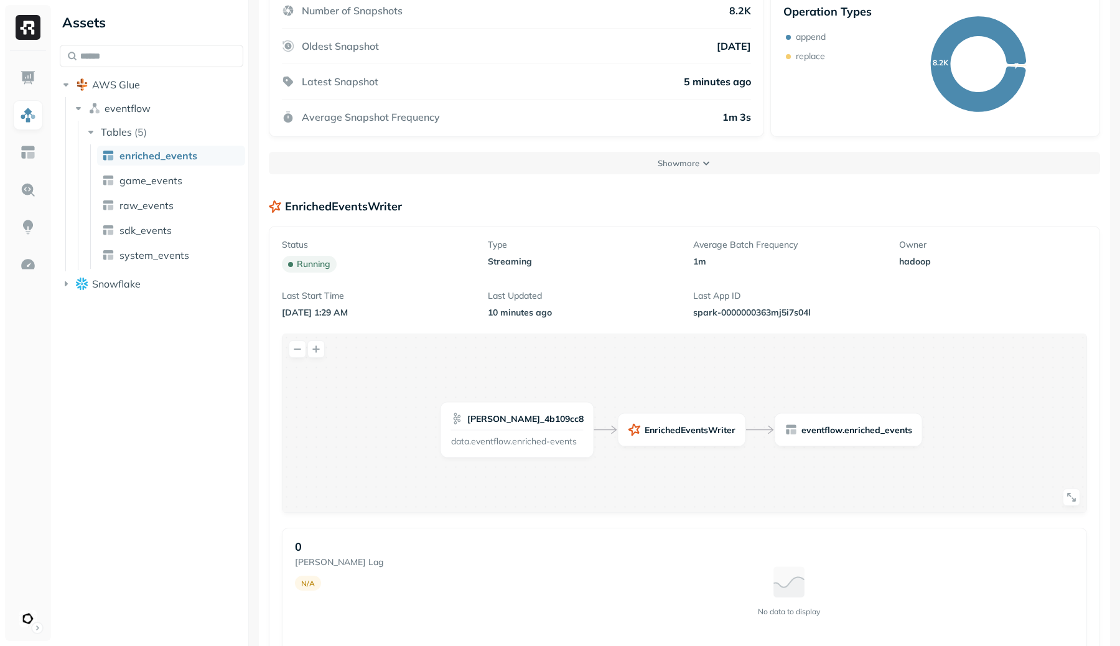
scroll to position [310, 0]
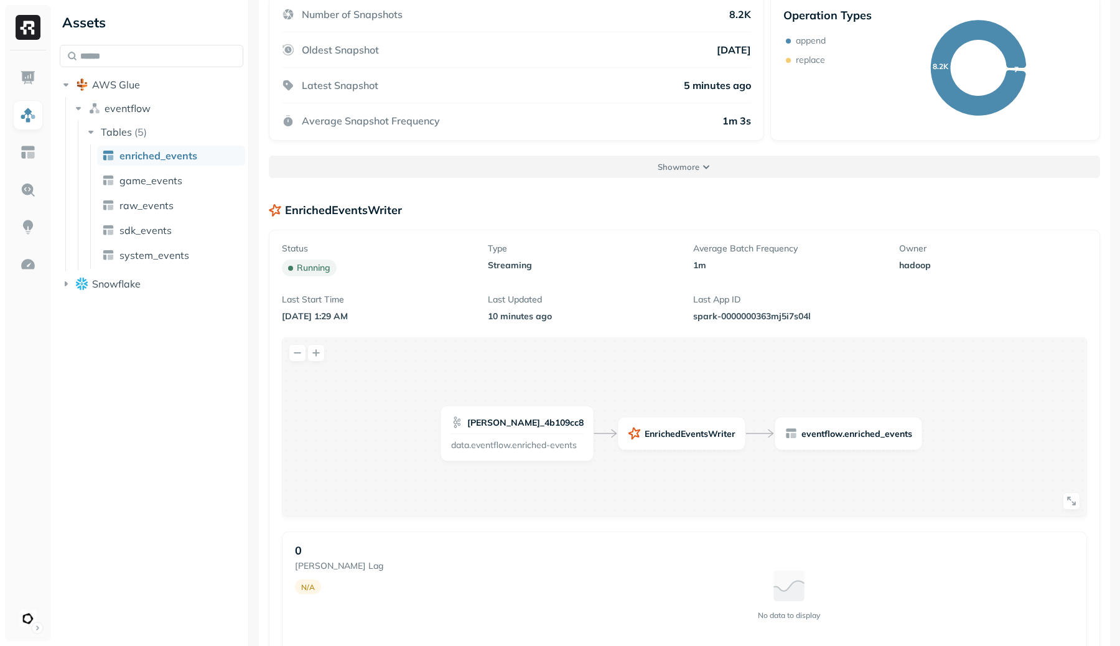
click at [701, 163] on button "Show more" at bounding box center [685, 167] width 832 height 22
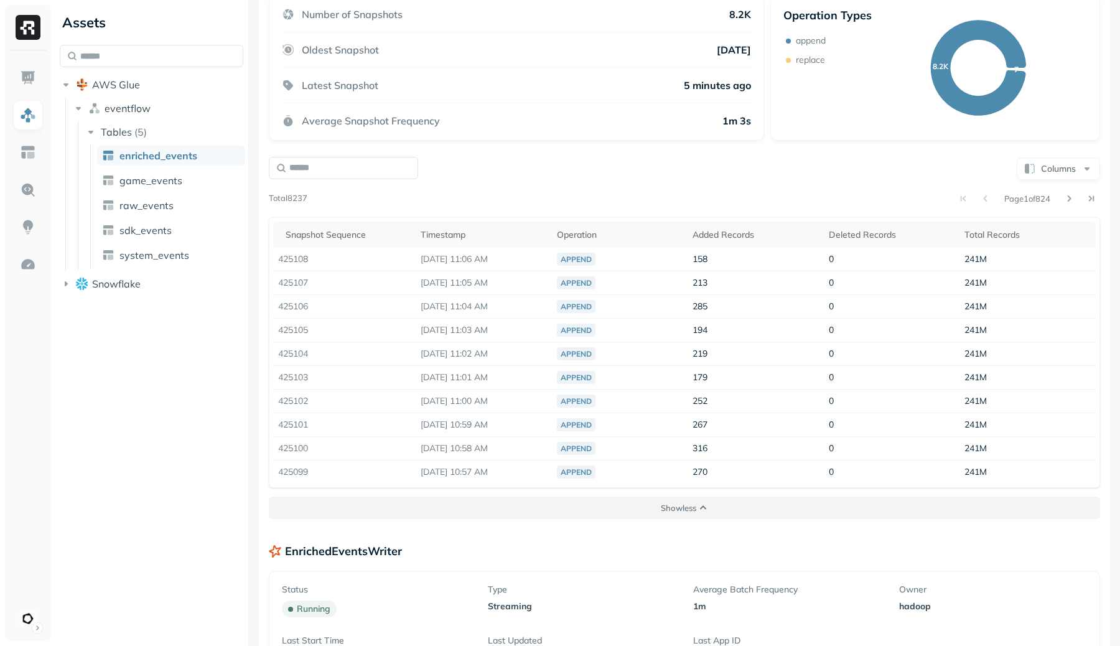
click at [683, 504] on p "Show less" at bounding box center [678, 508] width 35 height 12
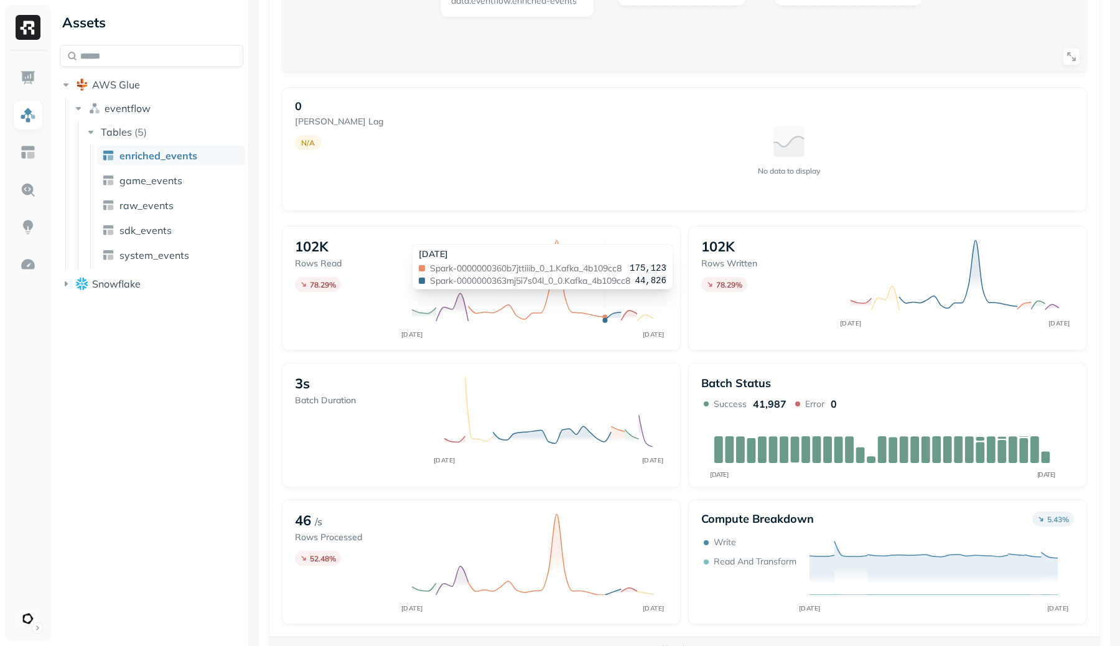
scroll to position [807, 0]
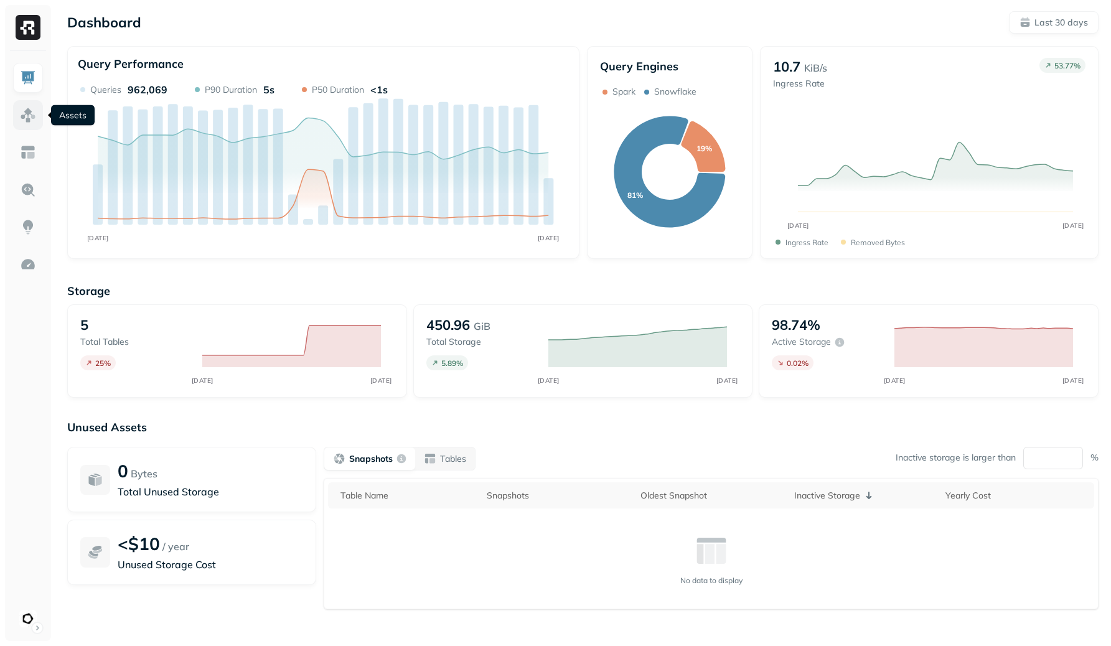
click at [38, 115] on link at bounding box center [28, 115] width 30 height 30
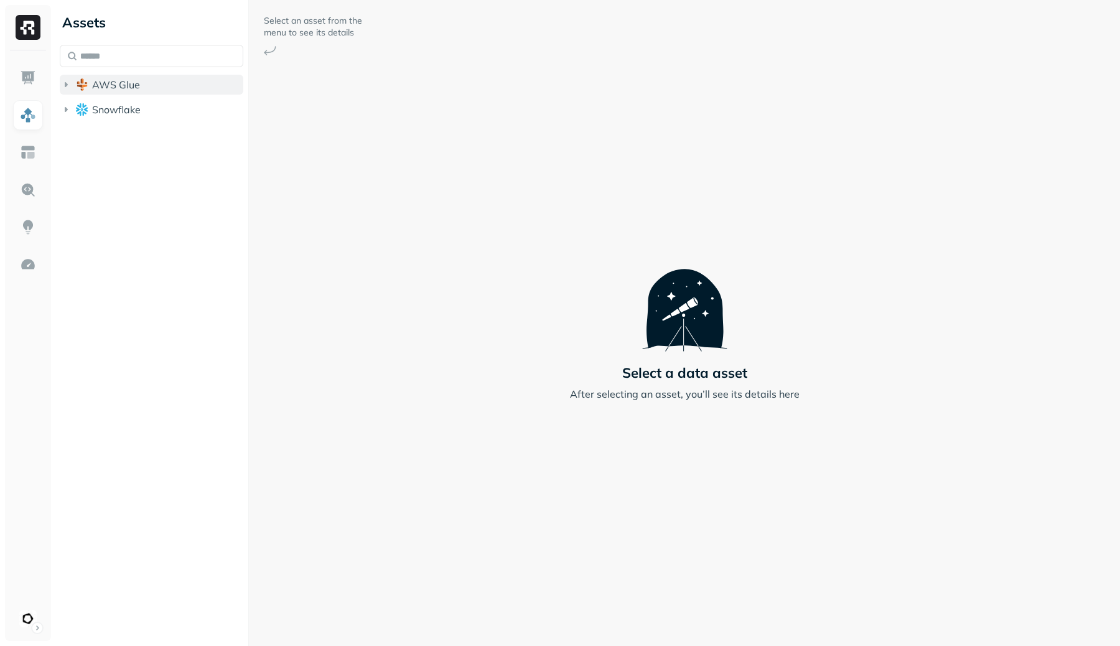
click at [191, 88] on button "AWS Glue" at bounding box center [152, 85] width 184 height 20
click at [188, 106] on button "eventflow" at bounding box center [158, 108] width 172 height 20
click at [178, 133] on button "Tables ( 5 )" at bounding box center [165, 132] width 160 height 20
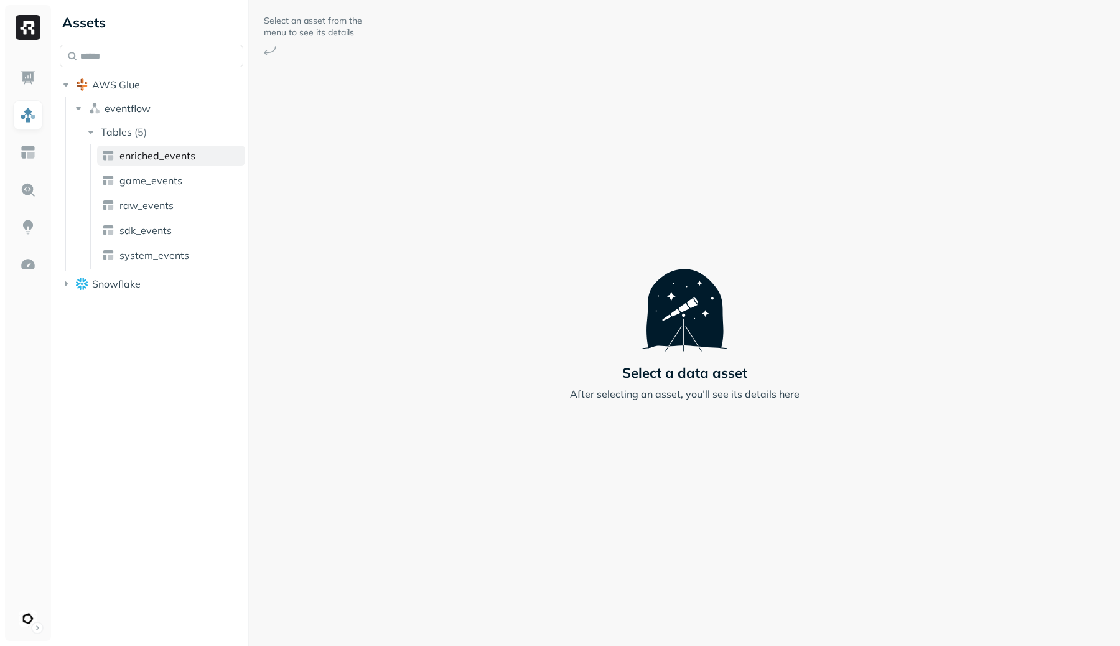
click at [174, 151] on span "enriched_events" at bounding box center [157, 155] width 76 height 12
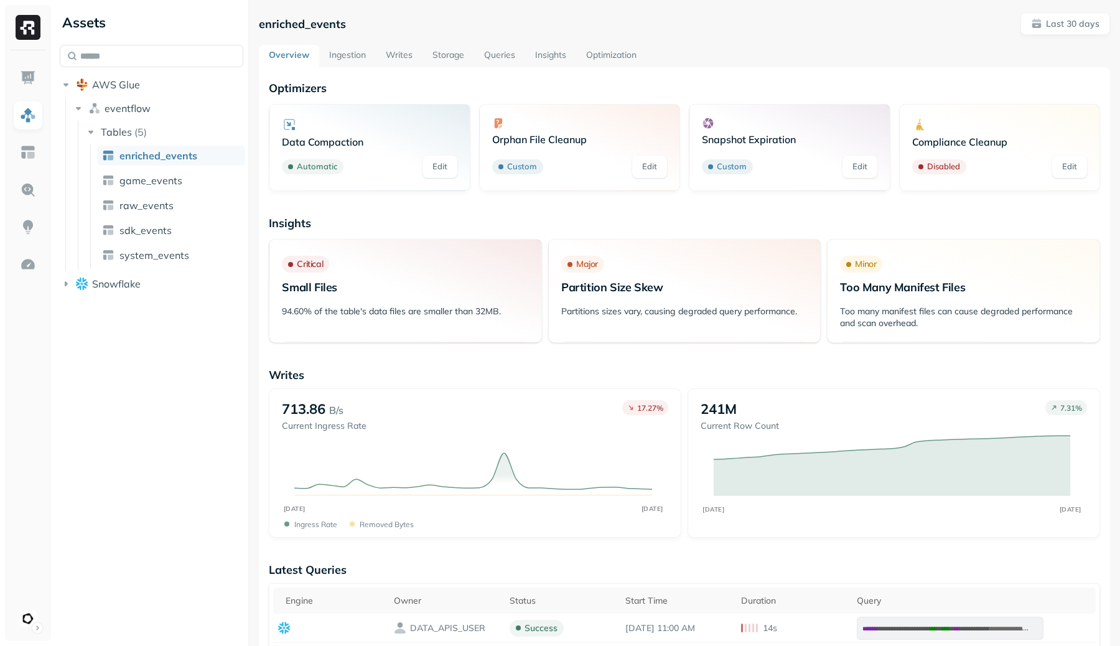
click at [408, 57] on link "Writes" at bounding box center [399, 56] width 47 height 22
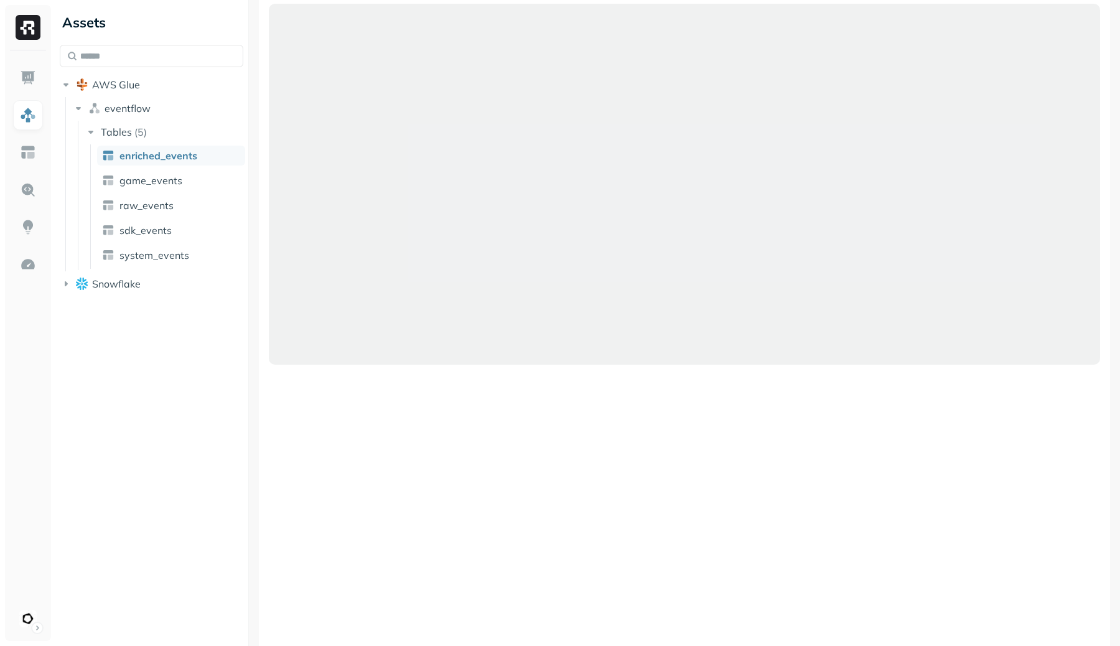
scroll to position [218, 0]
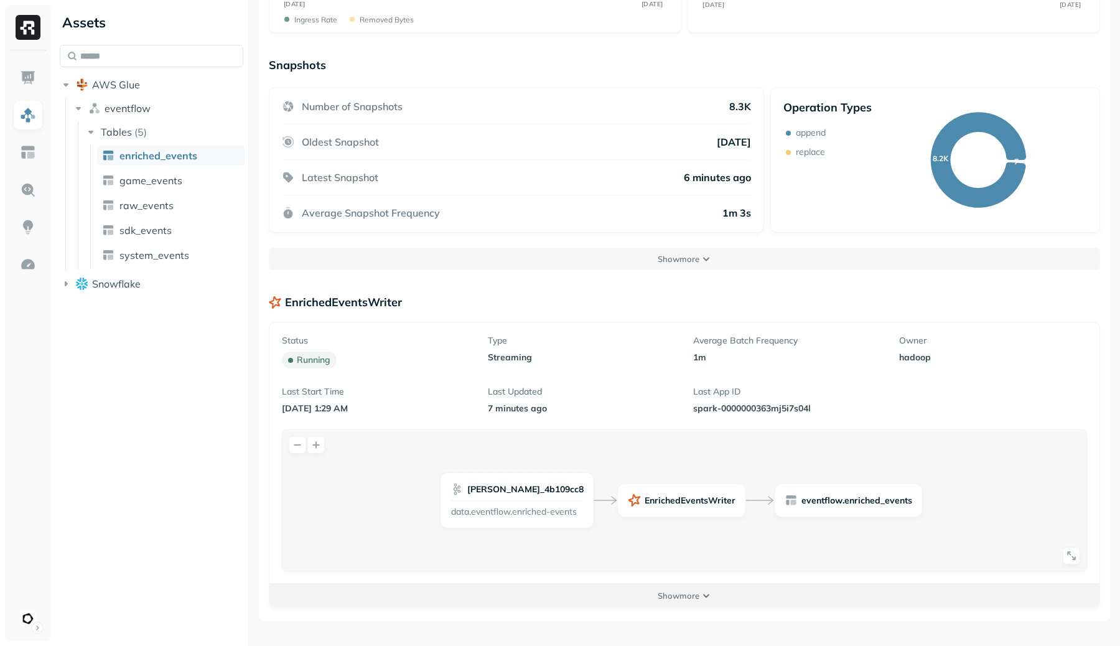
click at [704, 593] on button "Show more" at bounding box center [684, 595] width 830 height 22
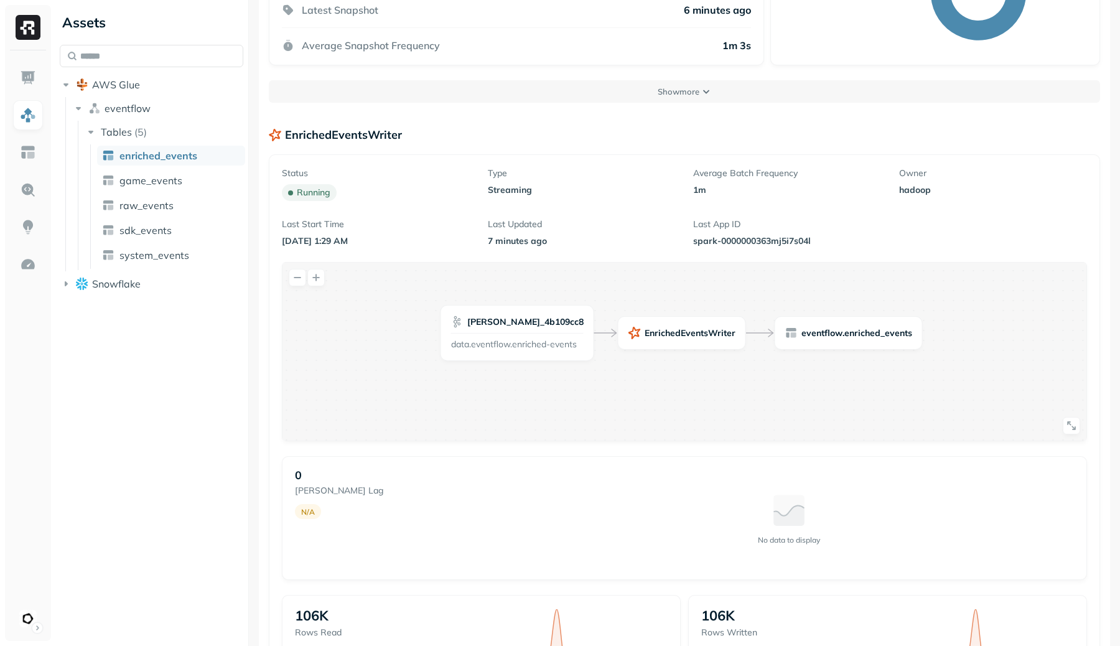
scroll to position [0, 0]
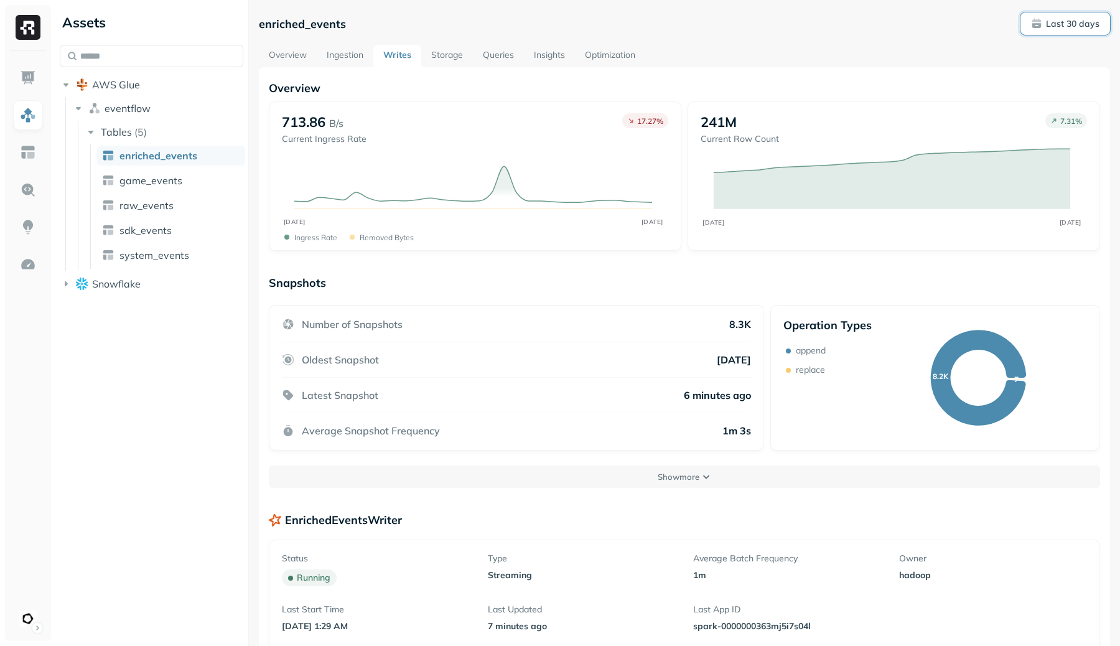
click at [1048, 31] on button "Last 30 days" at bounding box center [1066, 23] width 90 height 22
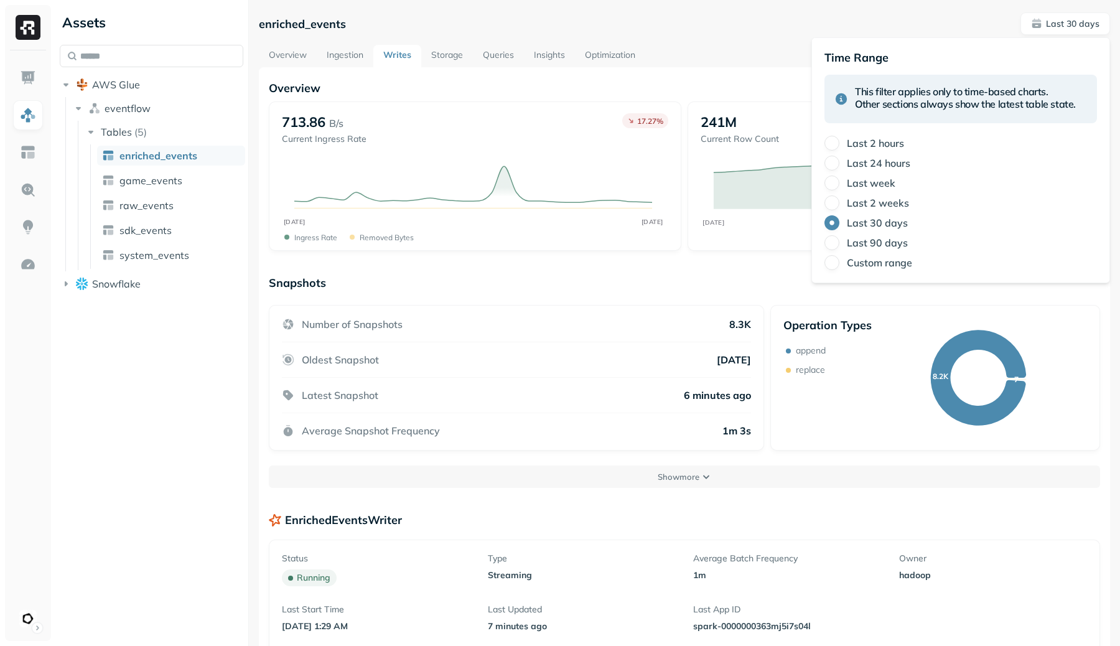
click at [888, 203] on label "Last 2 weeks" at bounding box center [878, 203] width 62 height 12
click at [840, 203] on button "Last 2 weeks" at bounding box center [832, 202] width 15 height 15
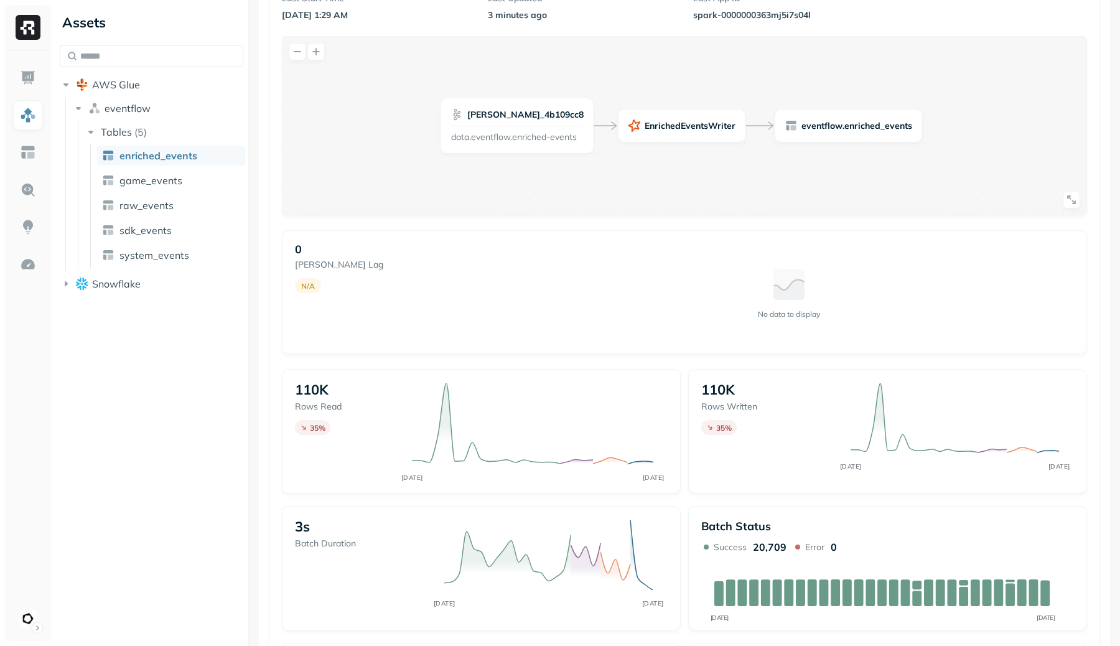
scroll to position [807, 0]
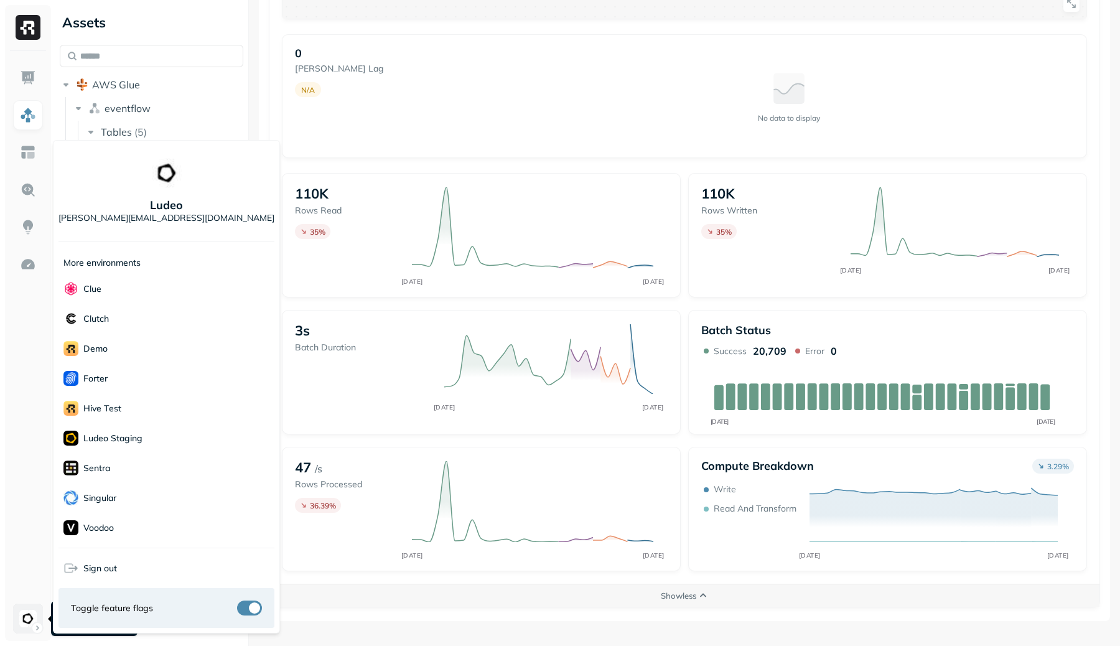
click at [18, 610] on html "Assets AWS Glue eventflow Tables ( 5 ) enriched_events game_events raw_events s…" at bounding box center [560, 323] width 1120 height 646
click at [126, 522] on div "Voodoo" at bounding box center [167, 528] width 216 height 30
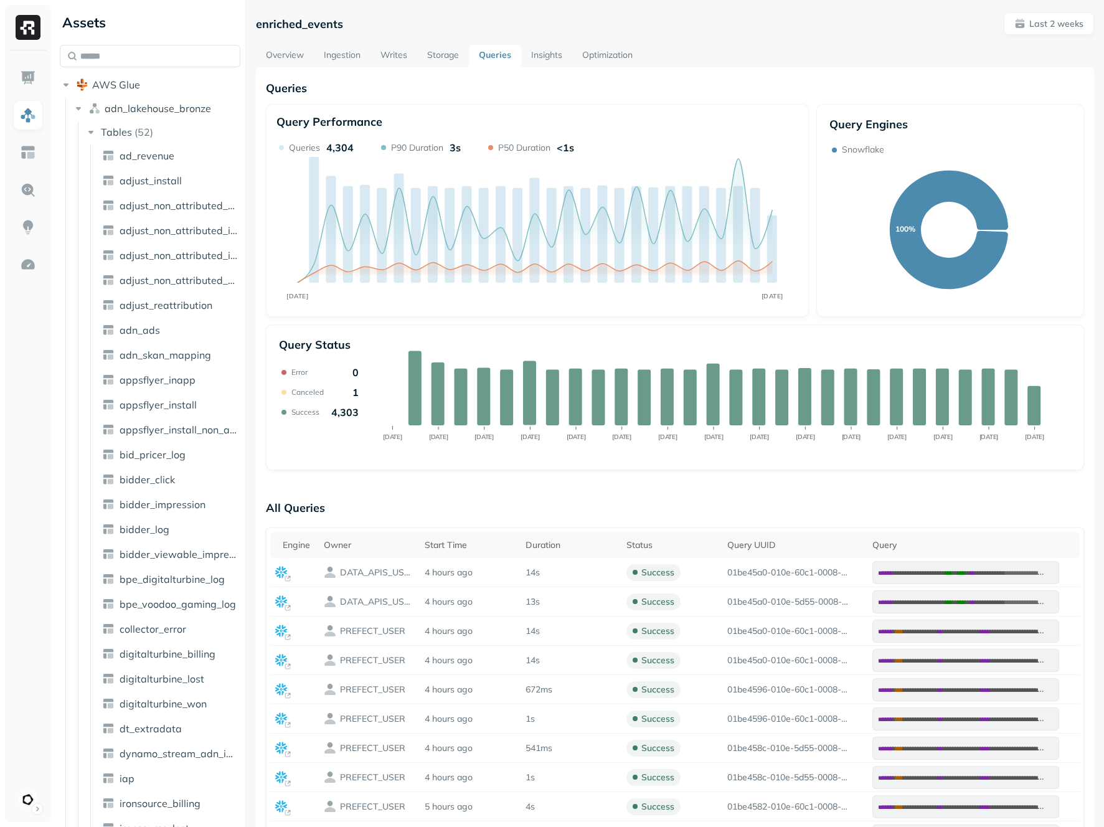
click at [388, 48] on link "Writes" at bounding box center [393, 56] width 47 height 22
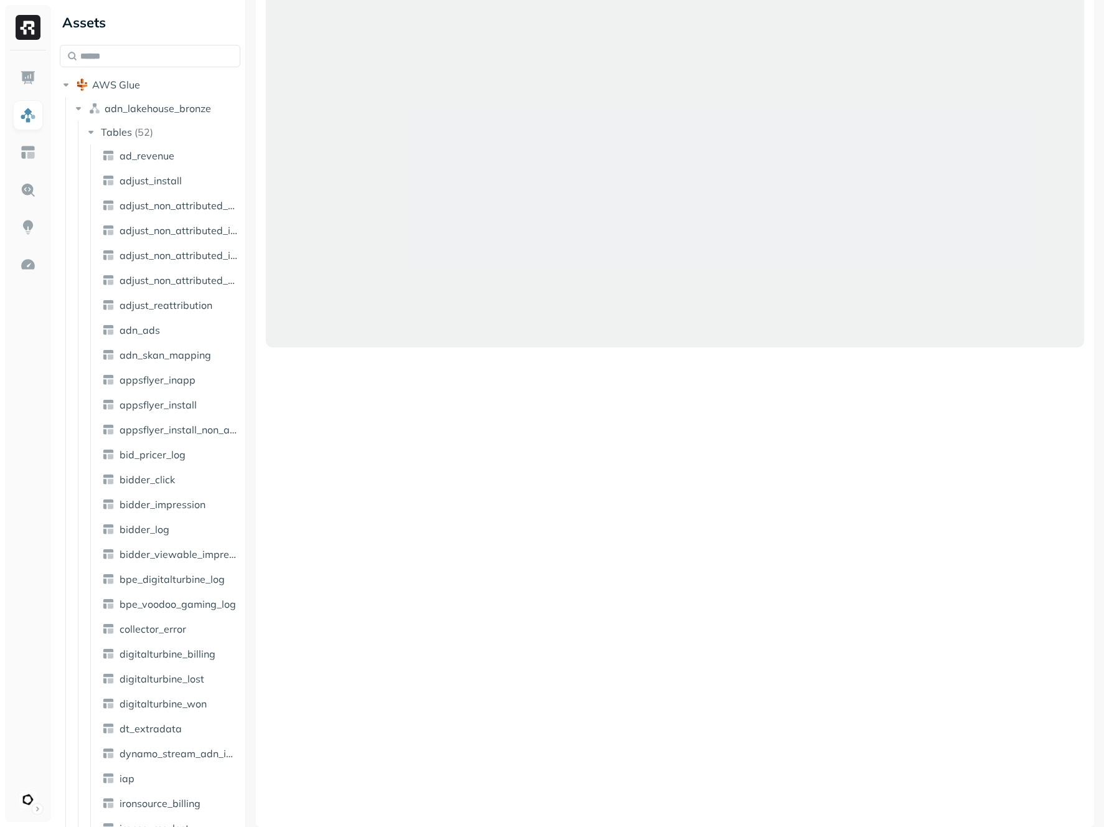
scroll to position [695, 0]
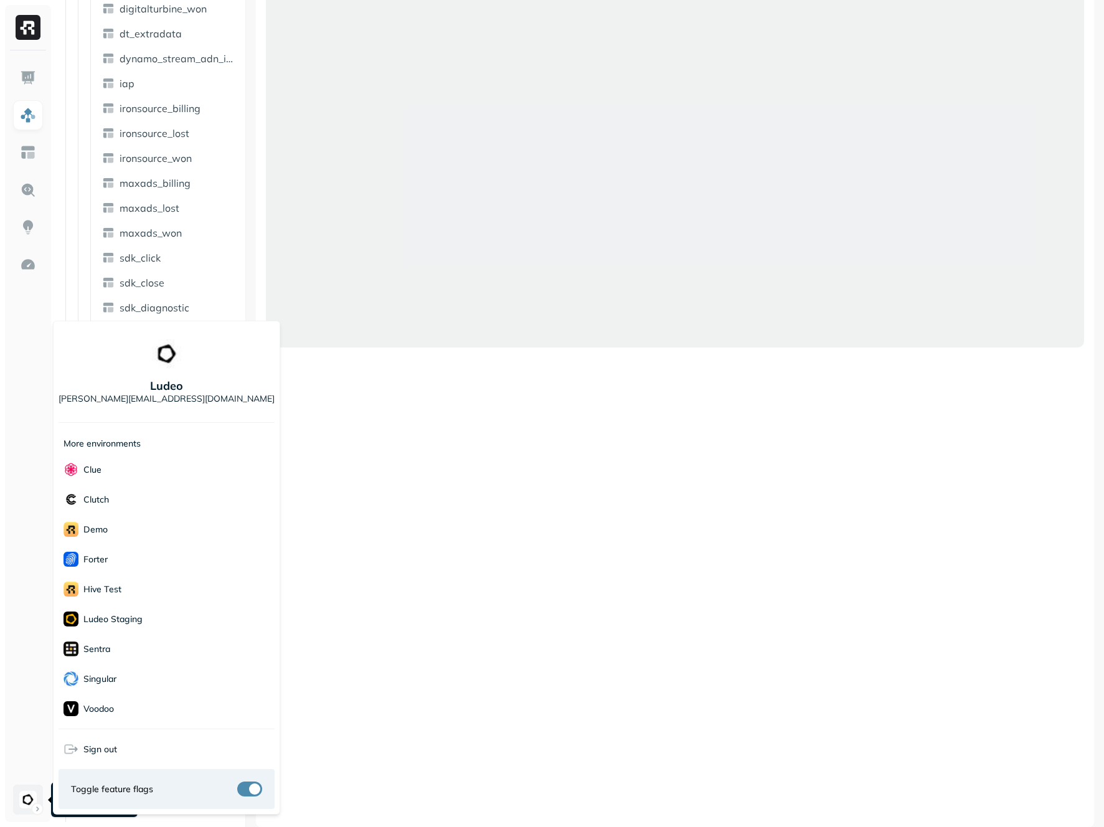
click at [29, 645] on html "Assets AWS Glue adn_lakehouse_bronze Tables ( 52 ) ad_revenue adjust_install ad…" at bounding box center [552, 413] width 1104 height 827
click at [133, 619] on p "Ludeo Staging" at bounding box center [112, 619] width 59 height 12
